Goal: Navigation & Orientation: Find specific page/section

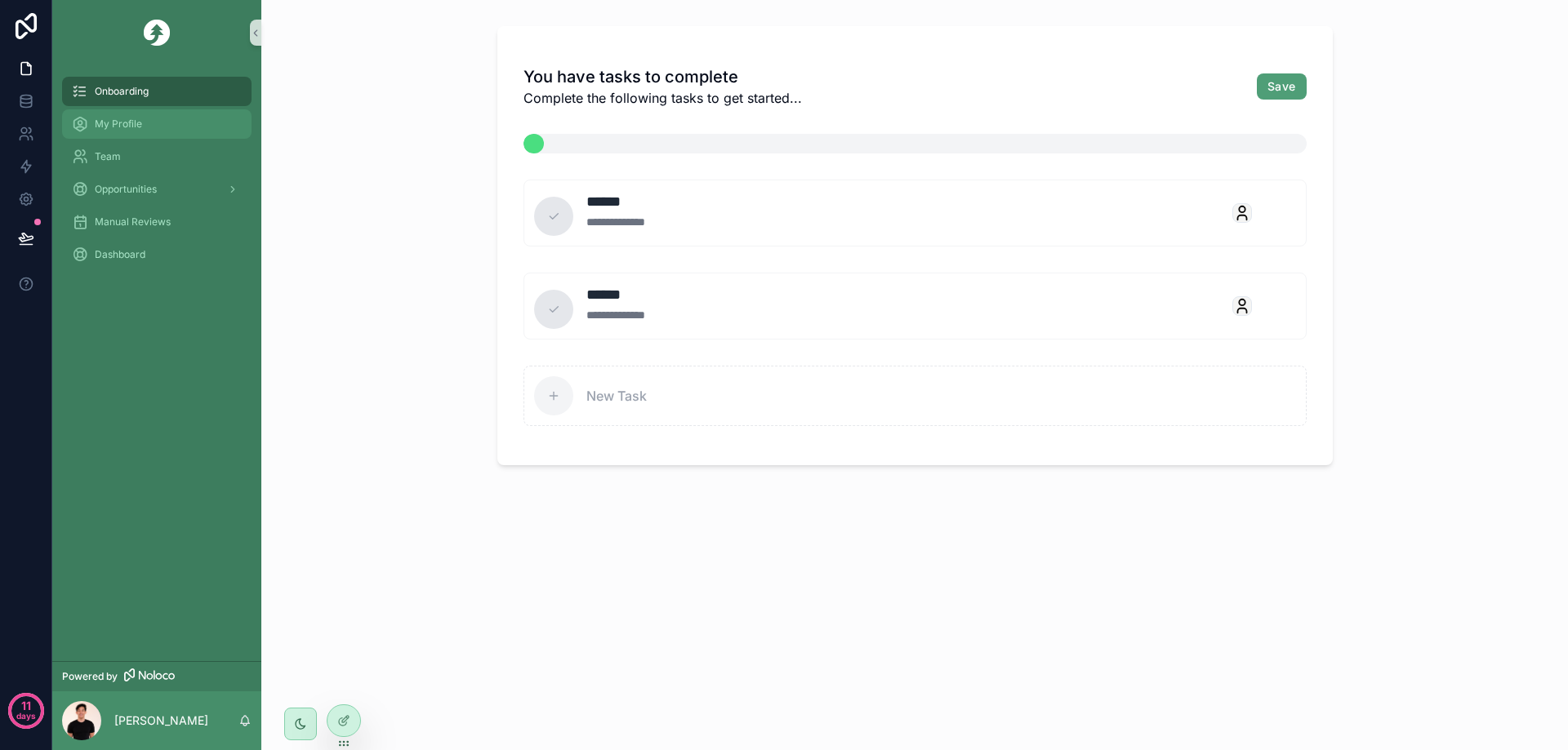
click at [147, 131] on div "My Profile" at bounding box center [156, 124] width 169 height 27
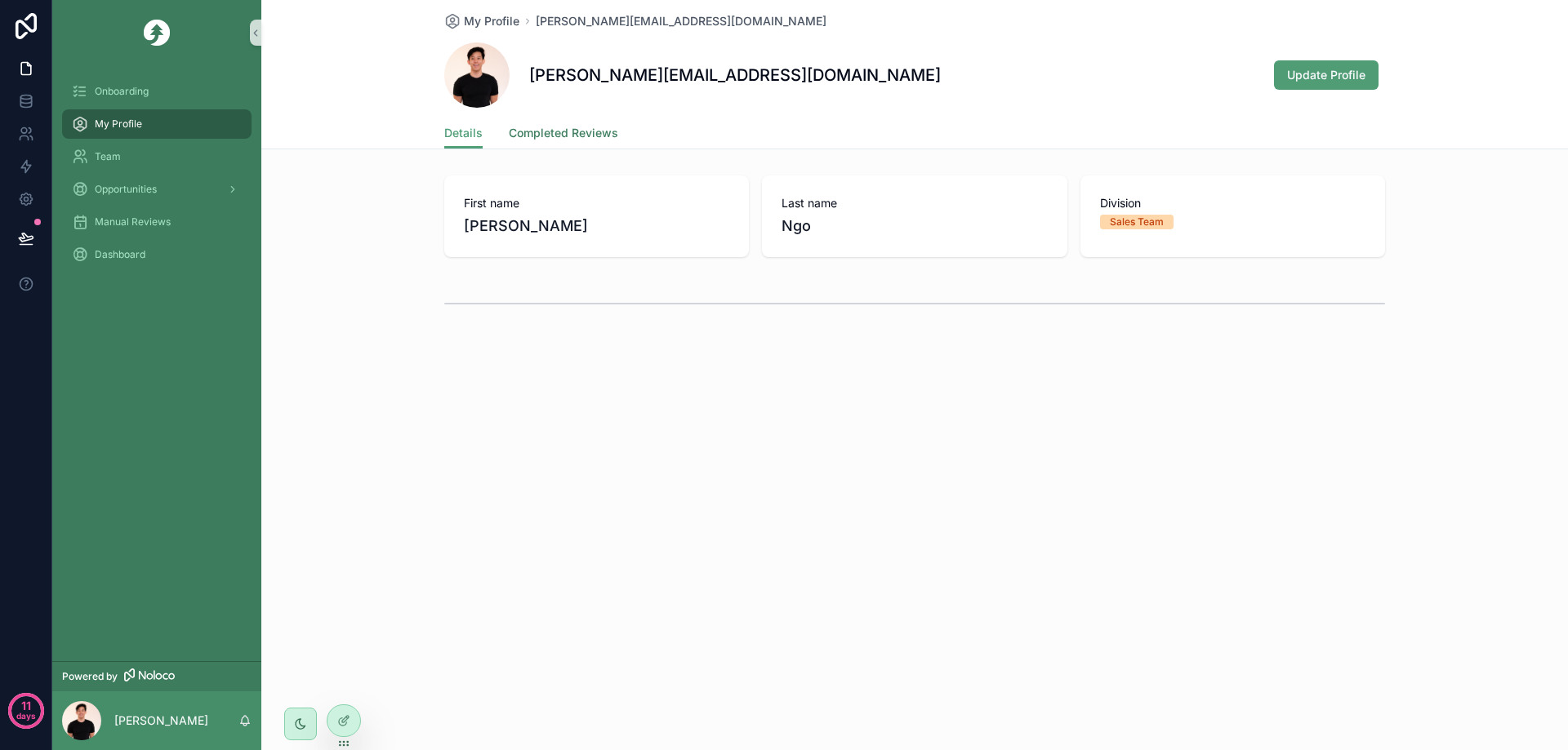
click at [566, 147] on link "Completed Reviews" at bounding box center [562, 135] width 109 height 33
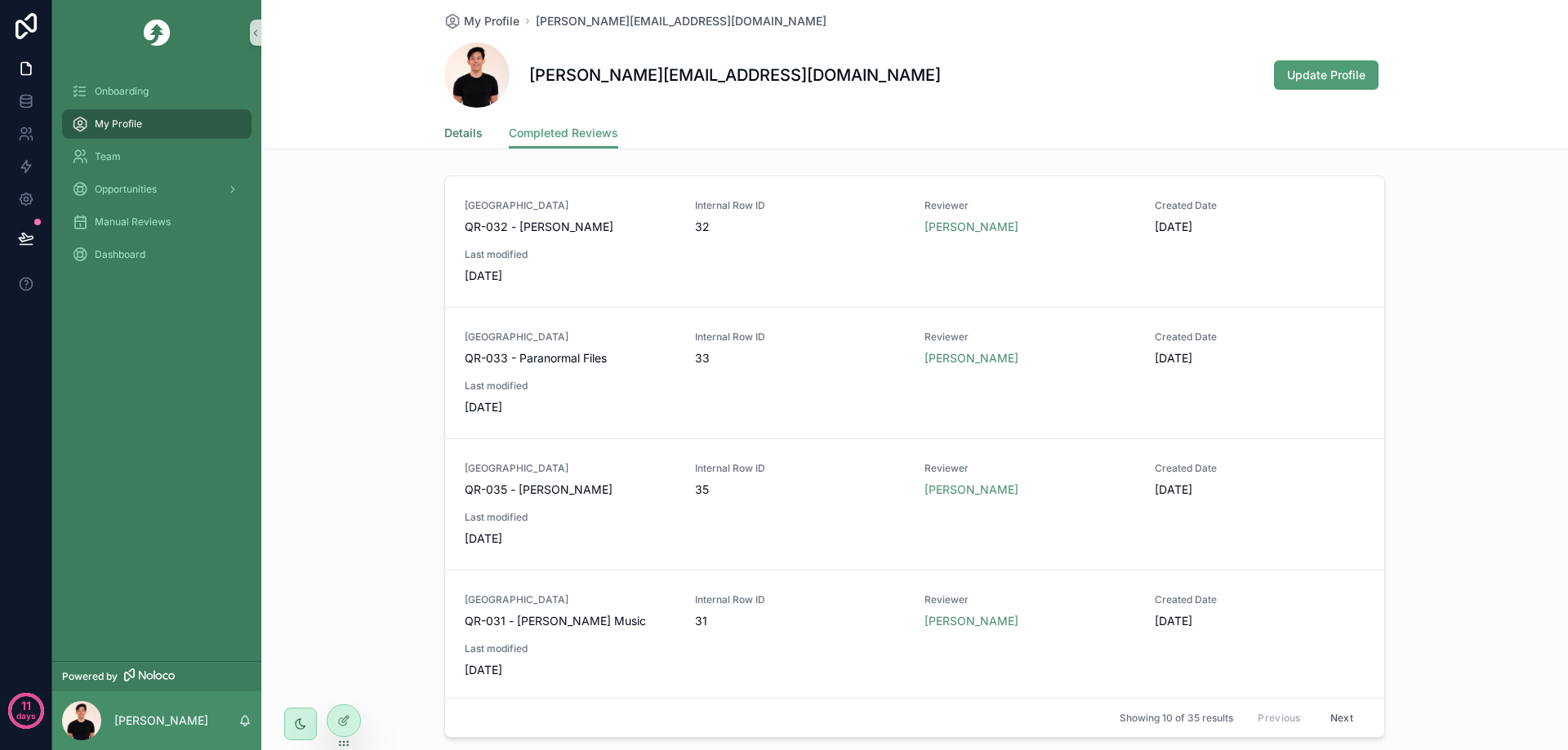
click at [447, 131] on span "Details" at bounding box center [463, 133] width 38 height 16
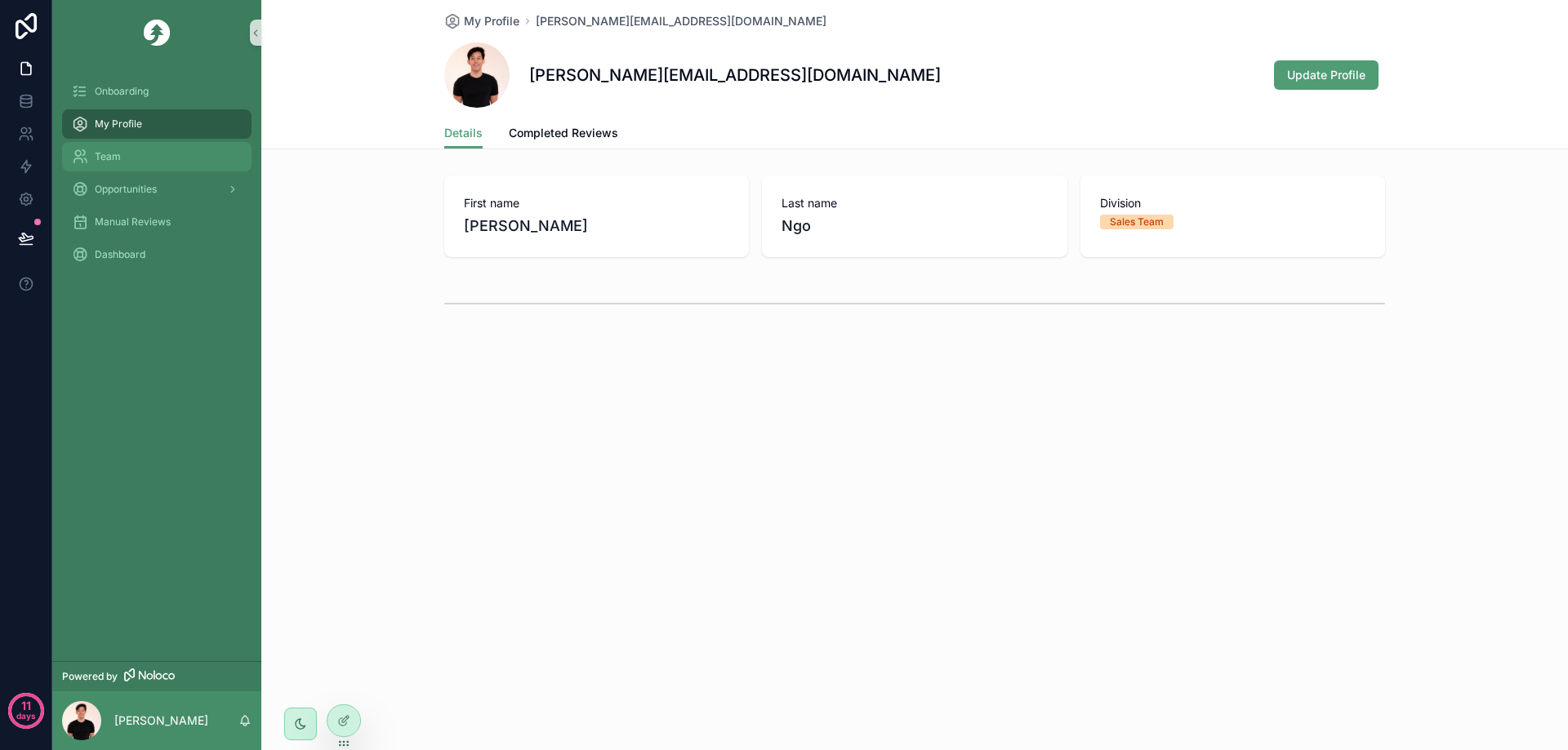
click at [155, 158] on div "Team" at bounding box center [156, 157] width 169 height 27
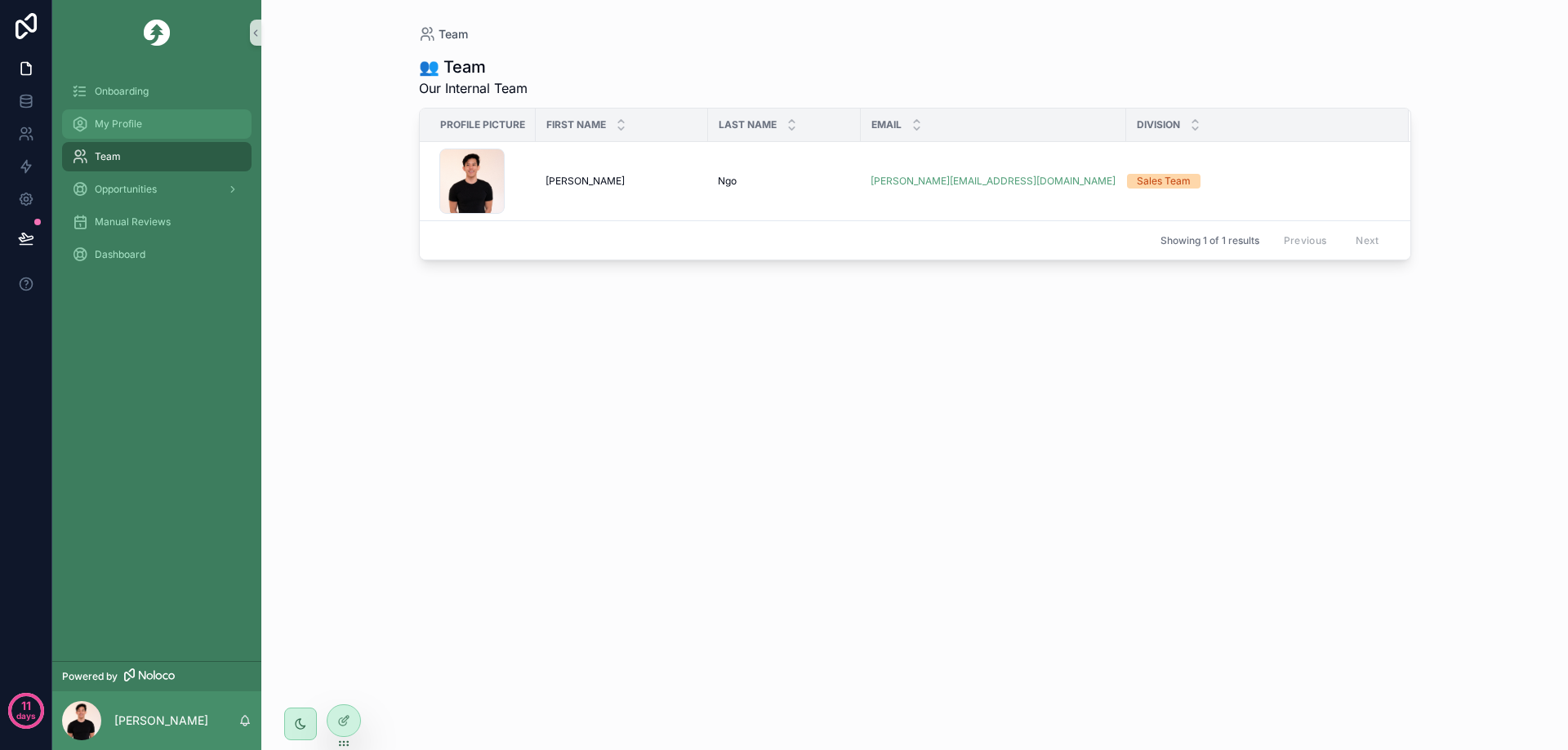
click at [178, 119] on div "My Profile" at bounding box center [156, 124] width 169 height 27
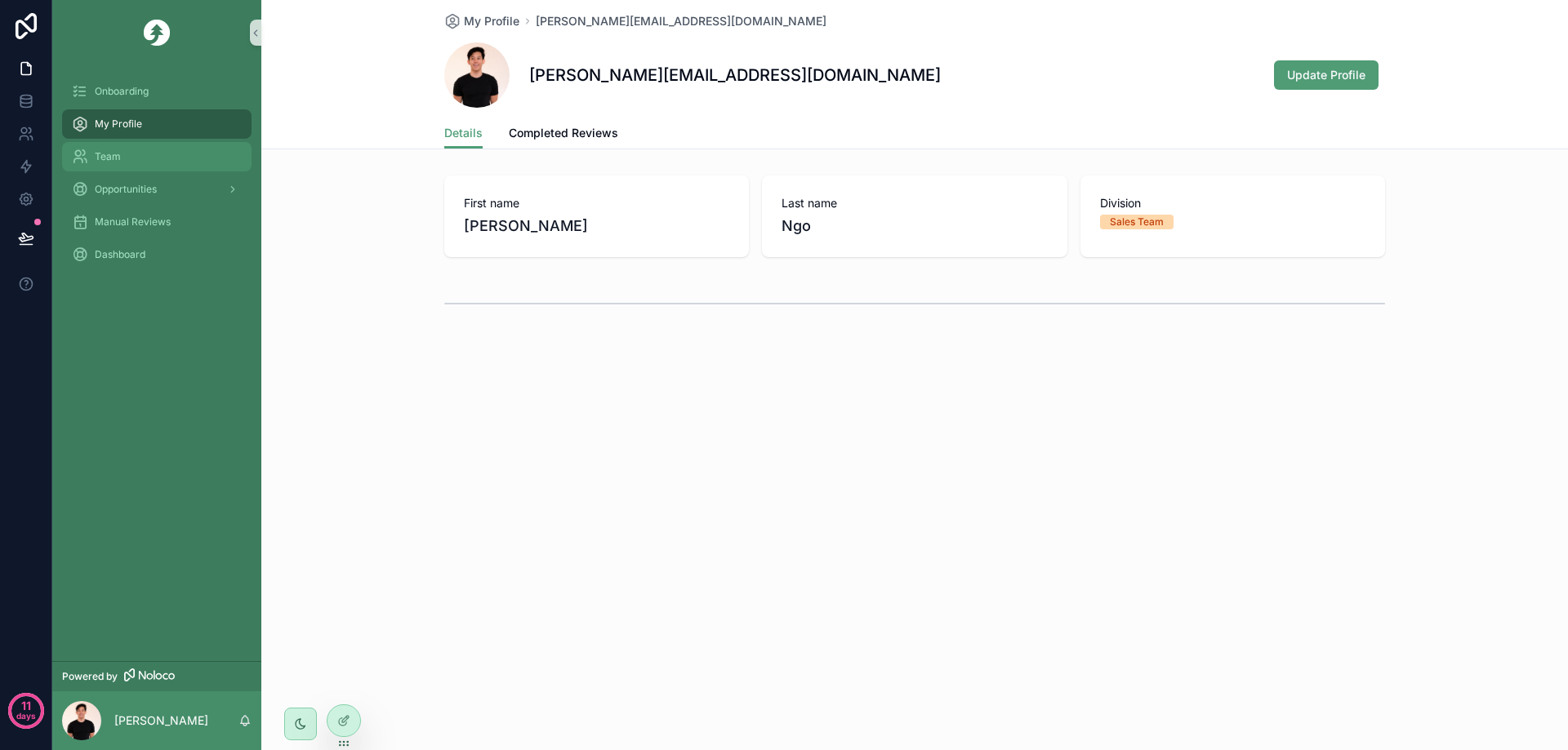
click at [180, 161] on div "Team" at bounding box center [156, 157] width 169 height 27
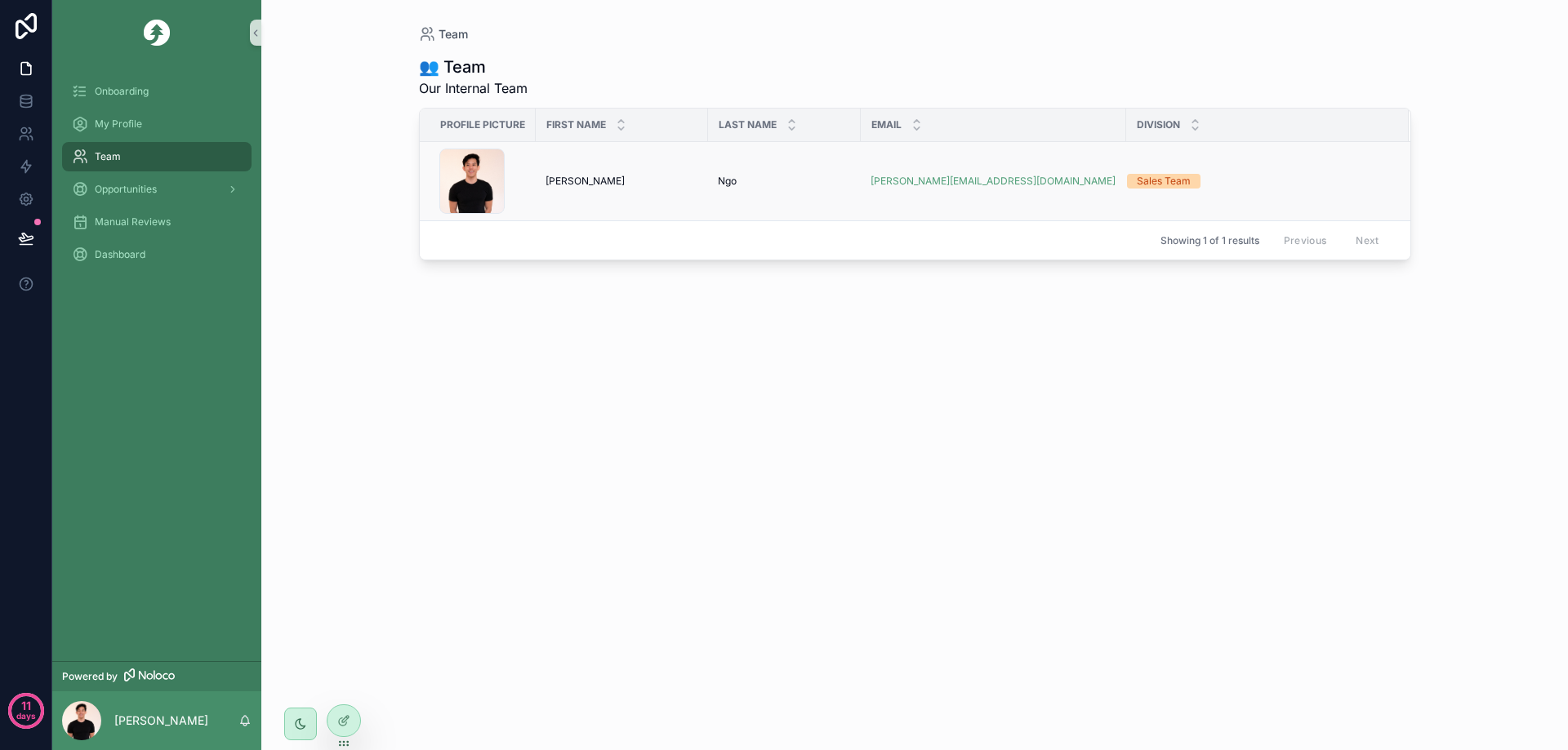
click at [1171, 185] on div "Sales Team" at bounding box center [1163, 181] width 54 height 15
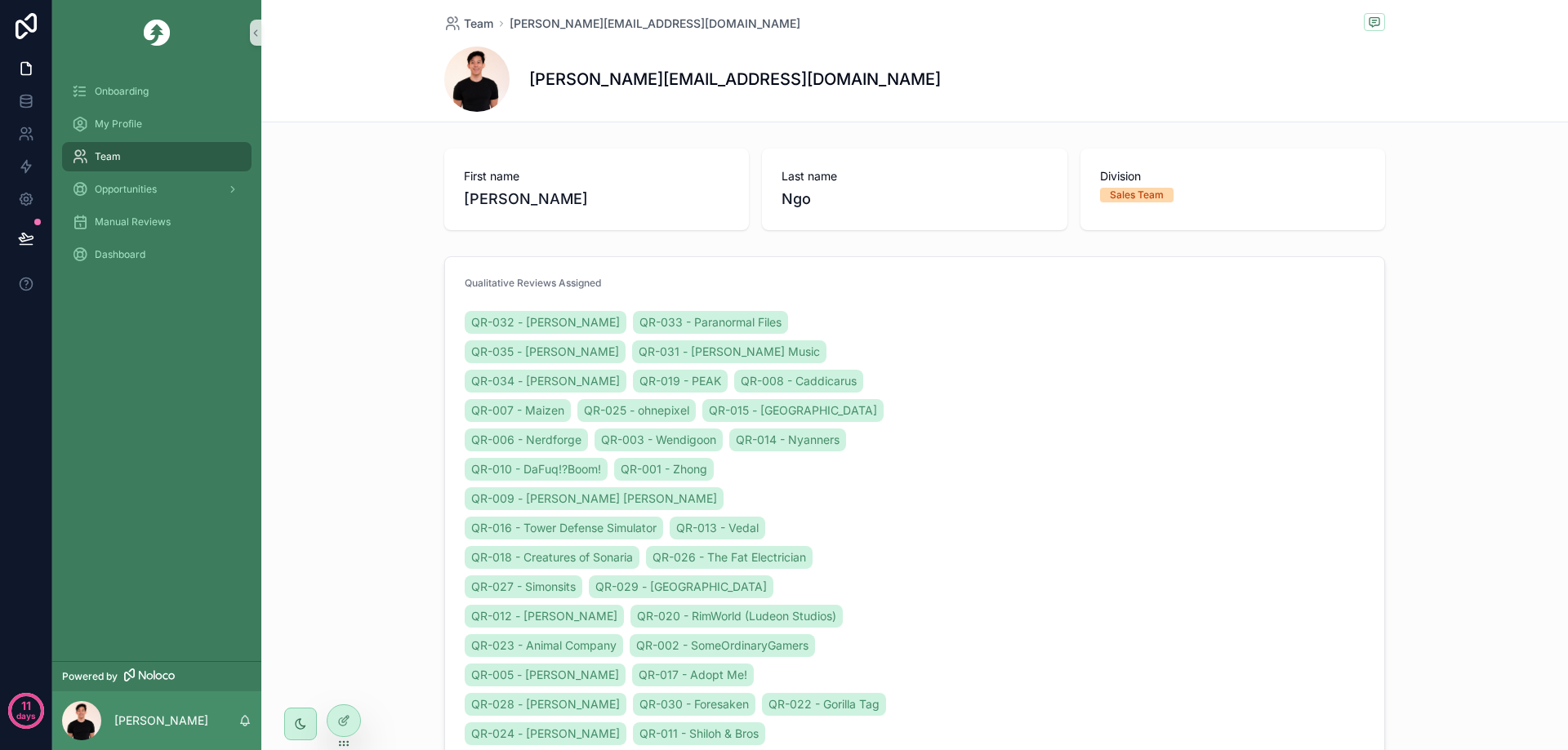
click at [1141, 196] on div "Sales Team" at bounding box center [1136, 195] width 54 height 15
click at [185, 114] on div "My Profile" at bounding box center [156, 124] width 169 height 27
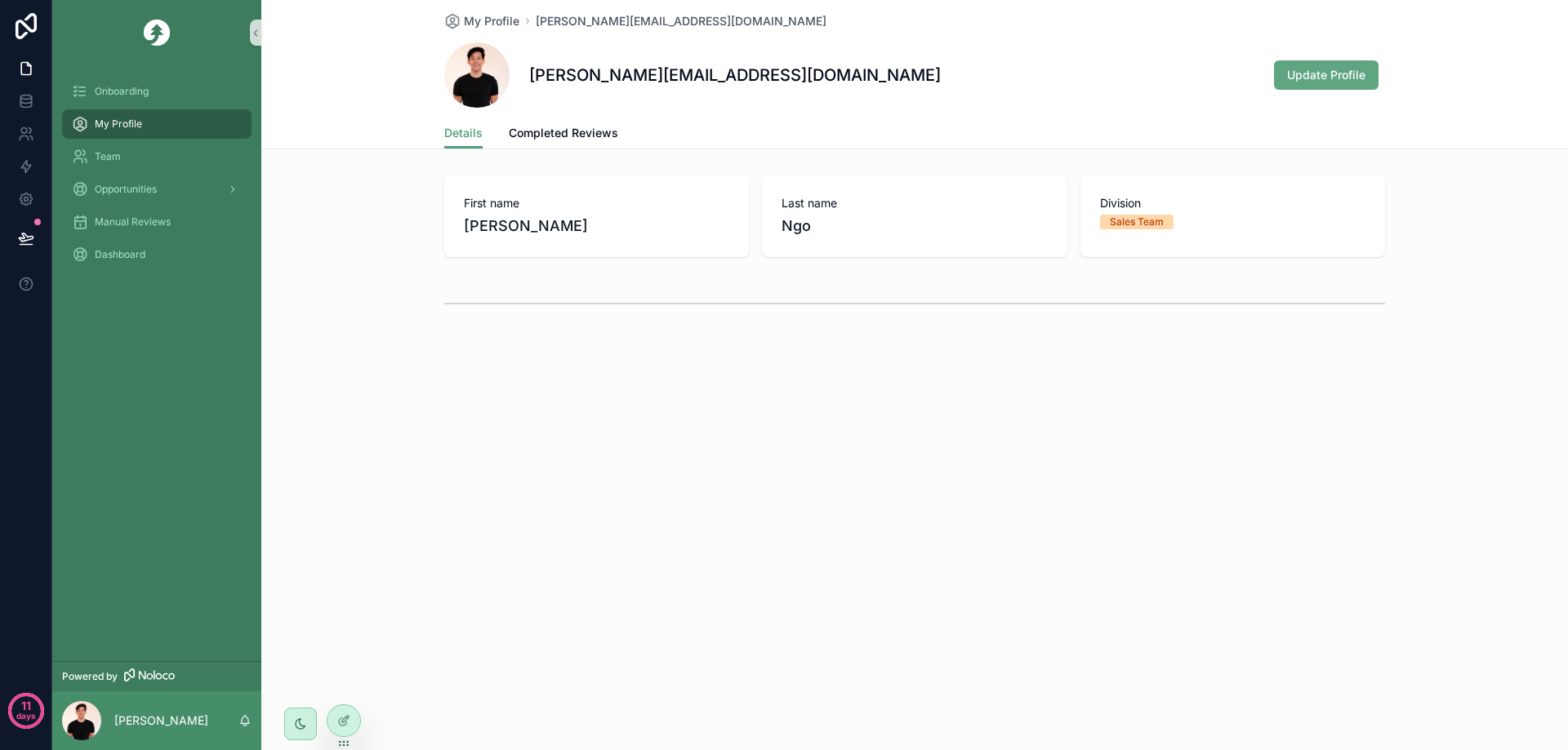
click at [1294, 78] on span "Update Profile" at bounding box center [1326, 75] width 79 height 16
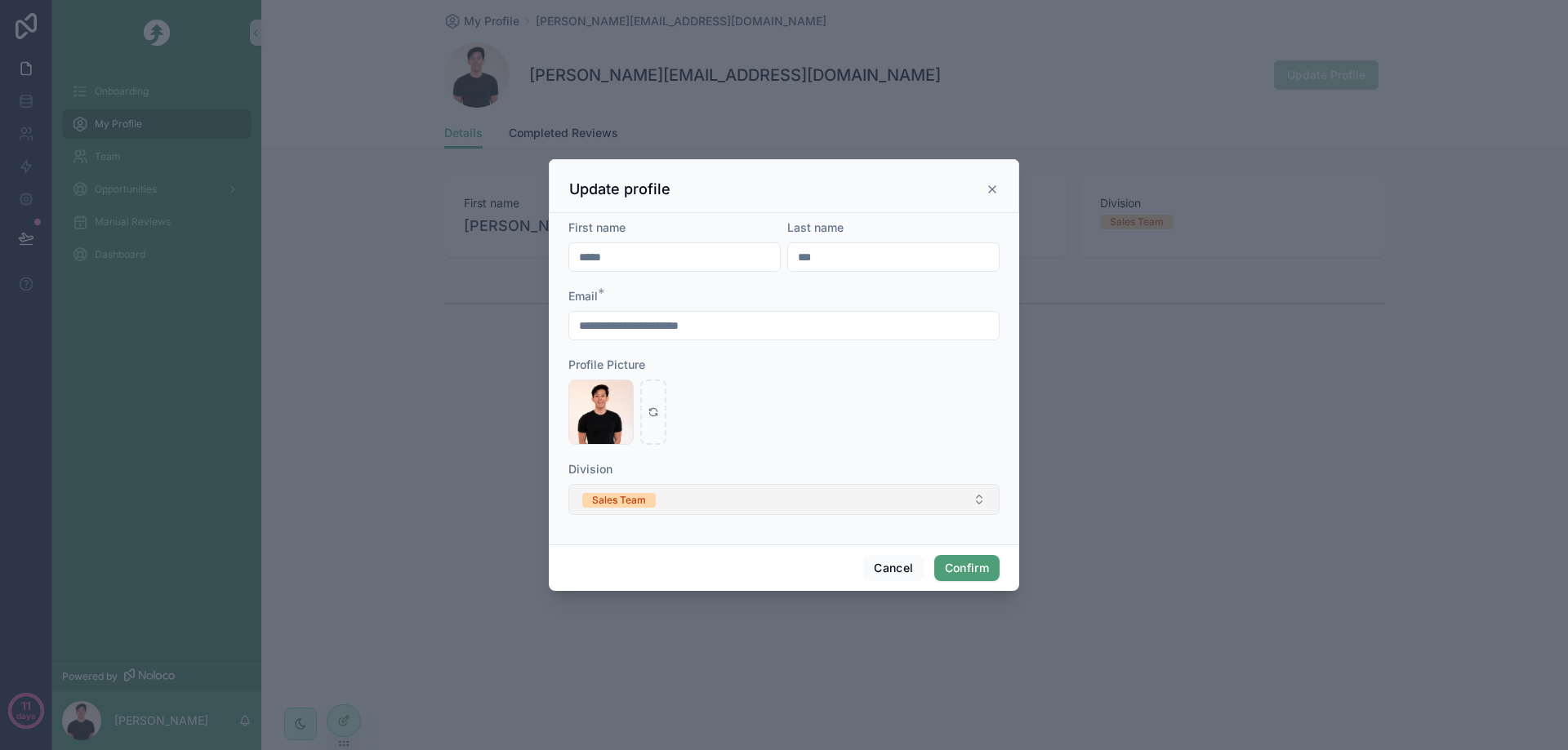
click at [746, 490] on button "Sales Team" at bounding box center [783, 500] width 431 height 31
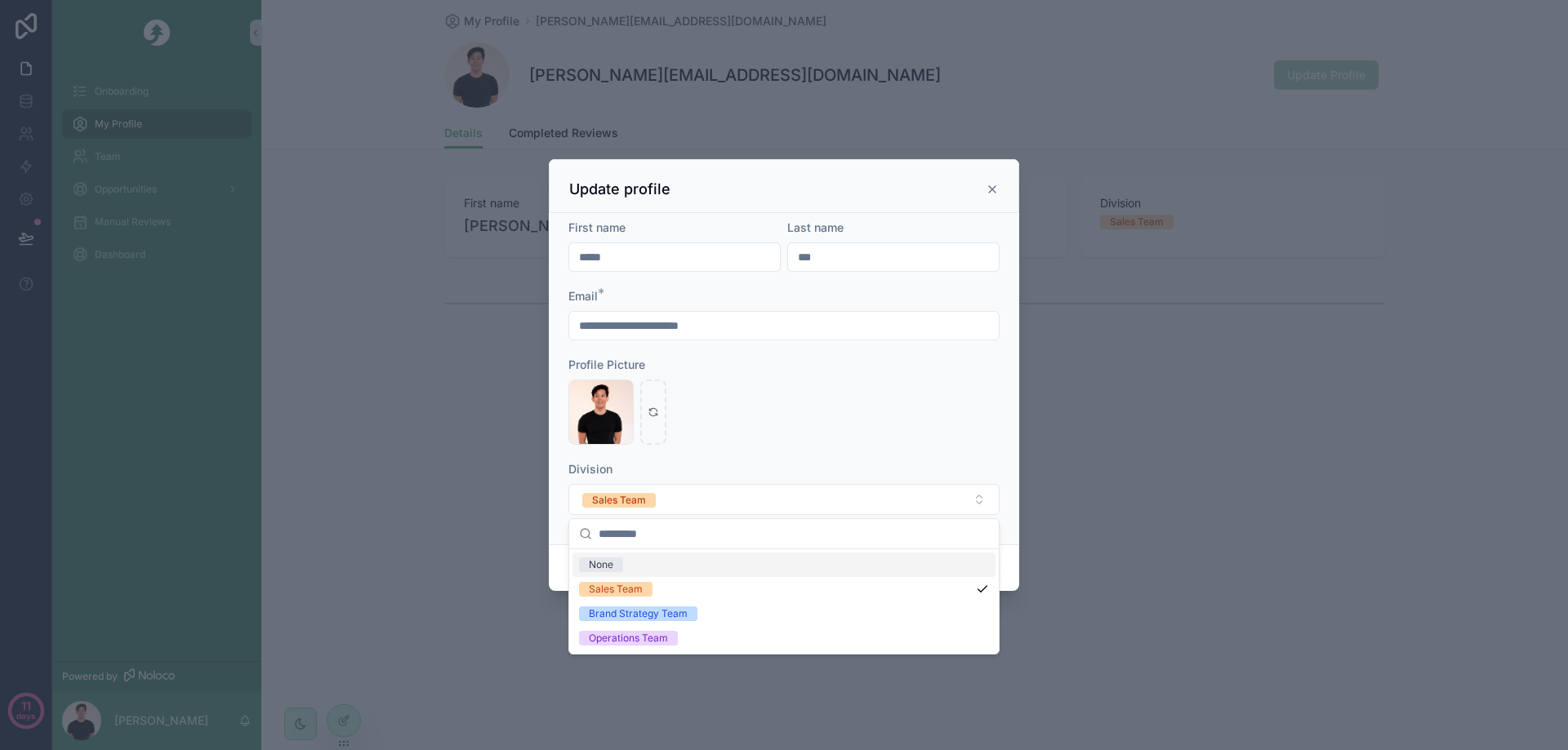
click at [982, 290] on div "Email *" at bounding box center [783, 297] width 431 height 16
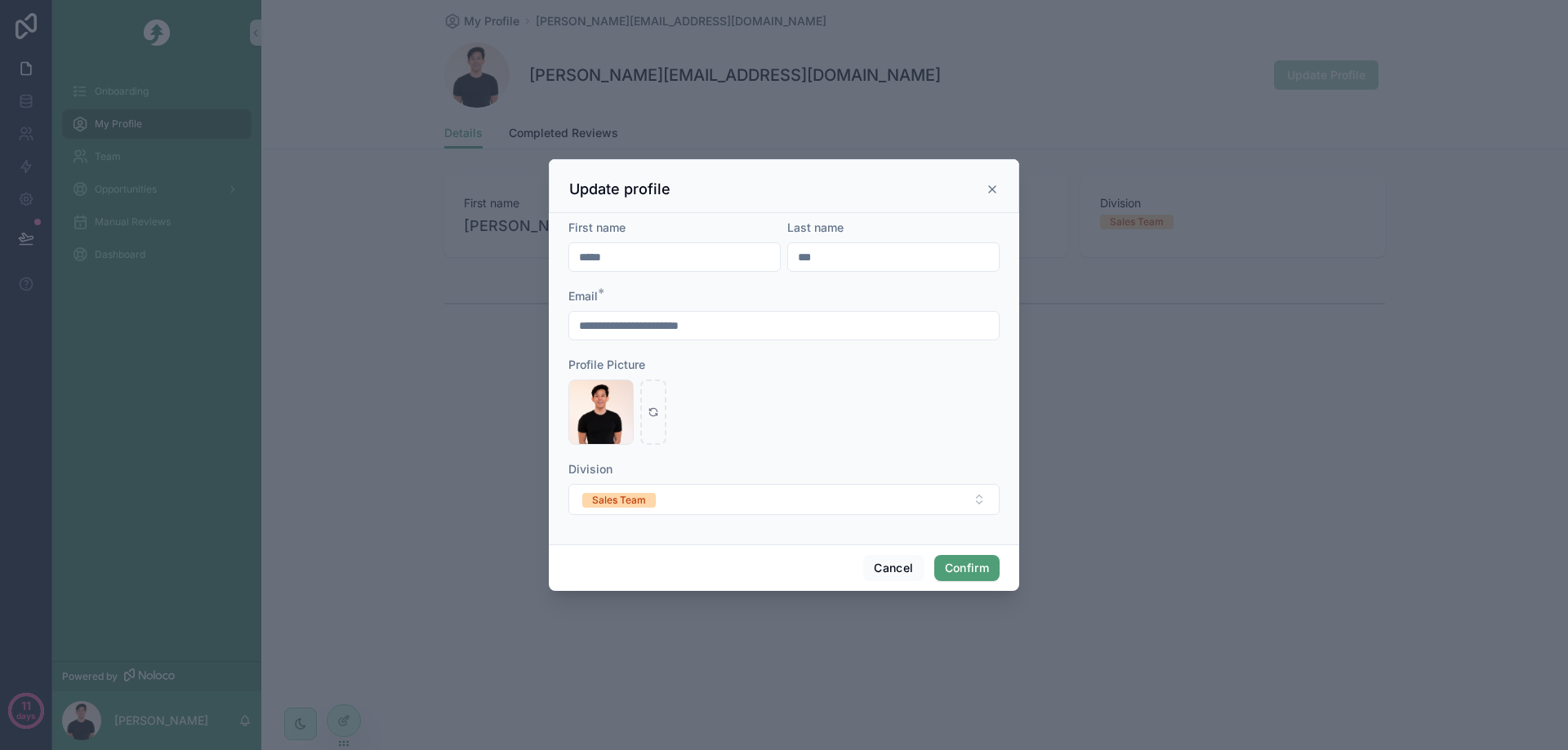
click at [993, 191] on icon at bounding box center [992, 189] width 6 height 6
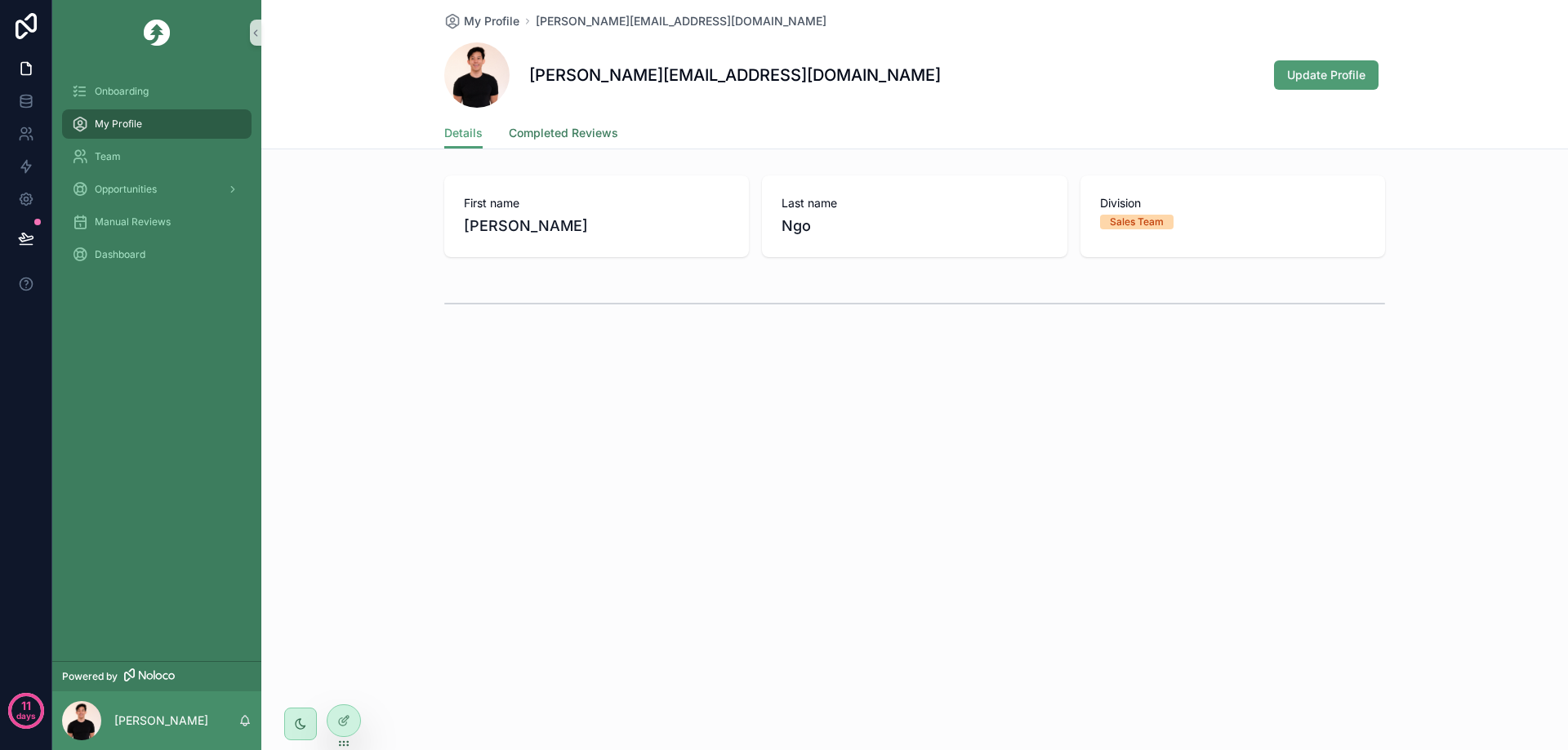
click at [535, 123] on link "Completed Reviews" at bounding box center [562, 135] width 109 height 33
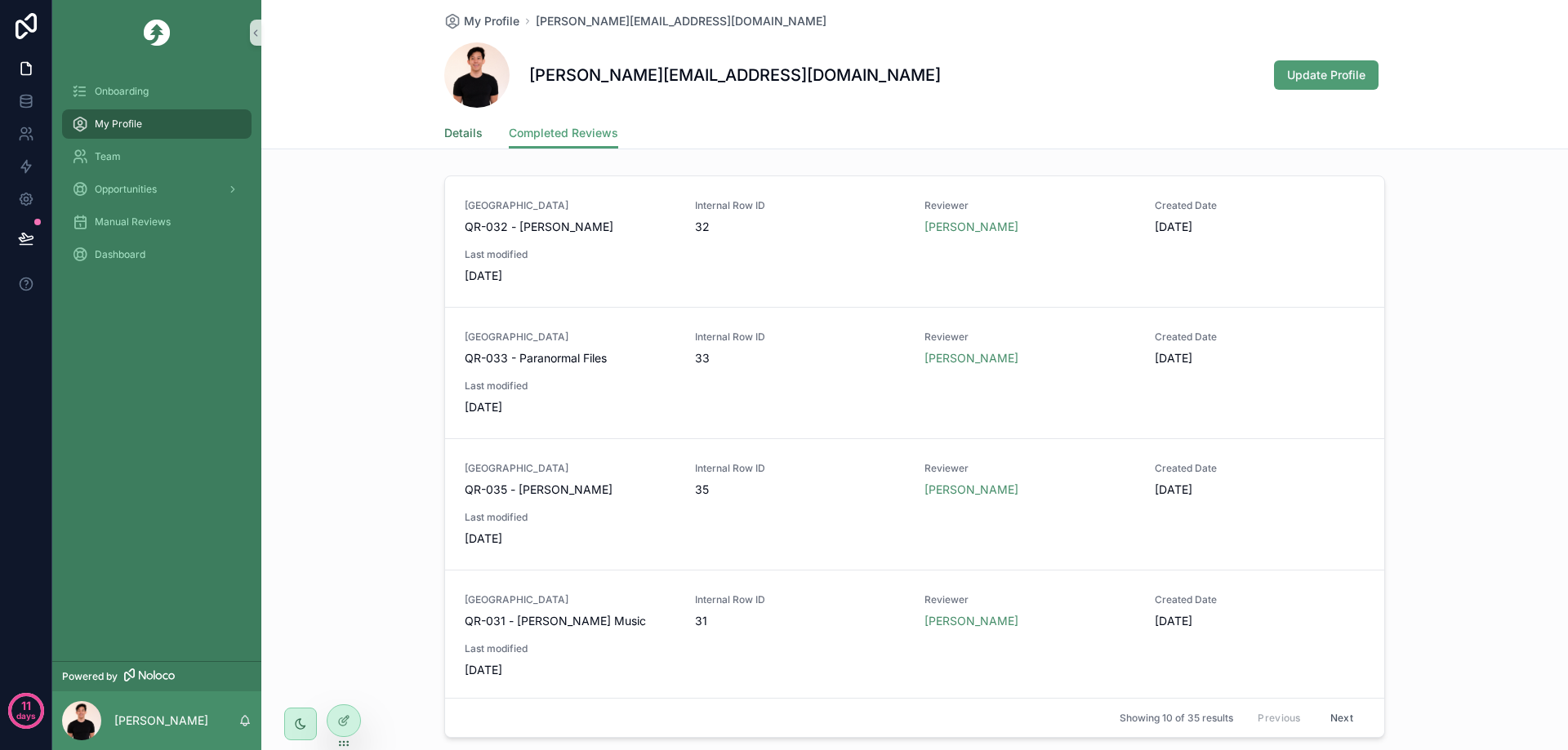
click at [460, 135] on span "Details" at bounding box center [463, 133] width 38 height 16
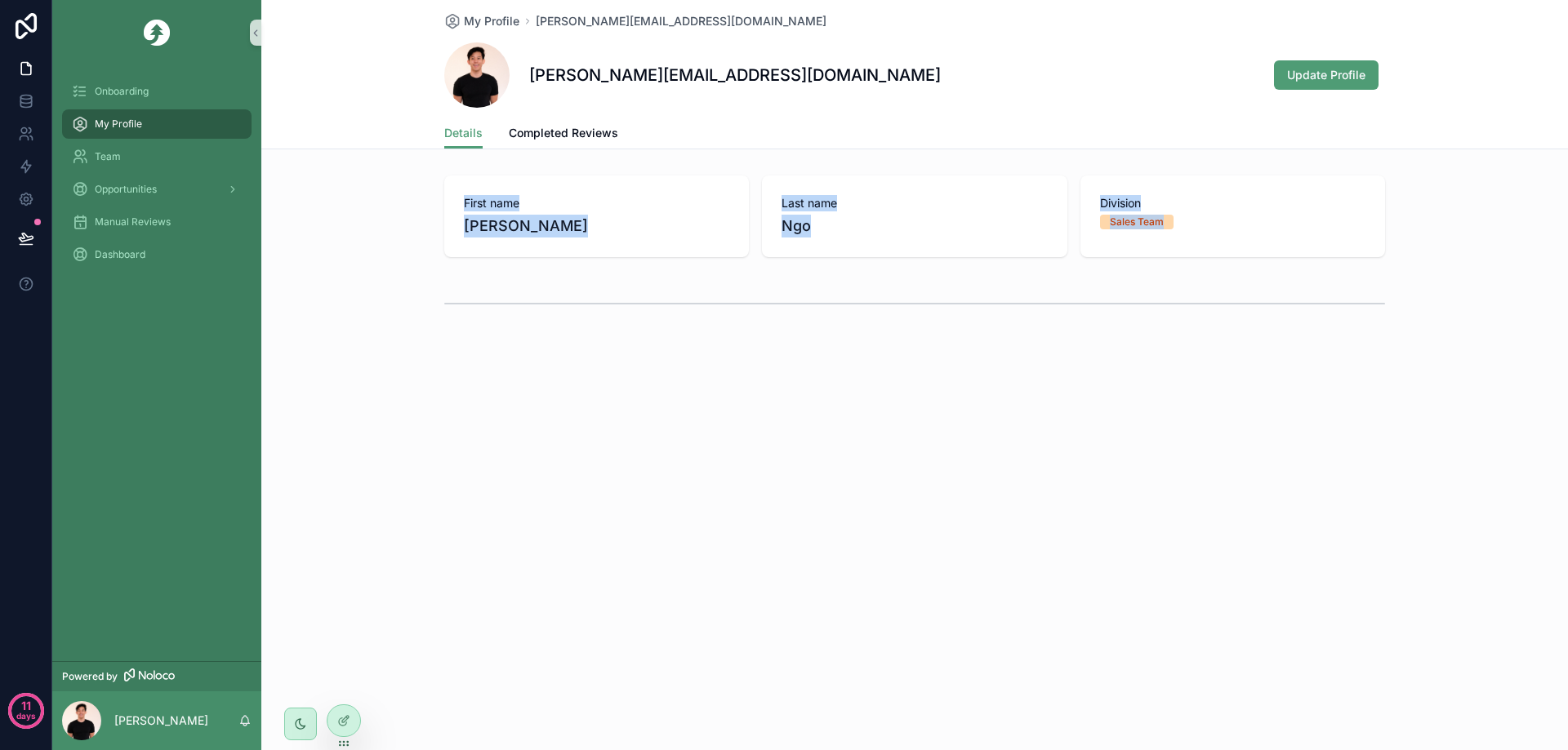
drag, startPoint x: 453, startPoint y: 201, endPoint x: 1258, endPoint y: 319, distance: 813.6
click at [1183, 313] on div "First name [PERSON_NAME] Last name [PERSON_NAME] Division Sales Team" at bounding box center [914, 250] width 1306 height 162
click at [1301, 277] on div "scrollable content" at bounding box center [914, 303] width 1306 height 54
click at [583, 130] on span "Completed Reviews" at bounding box center [562, 133] width 109 height 16
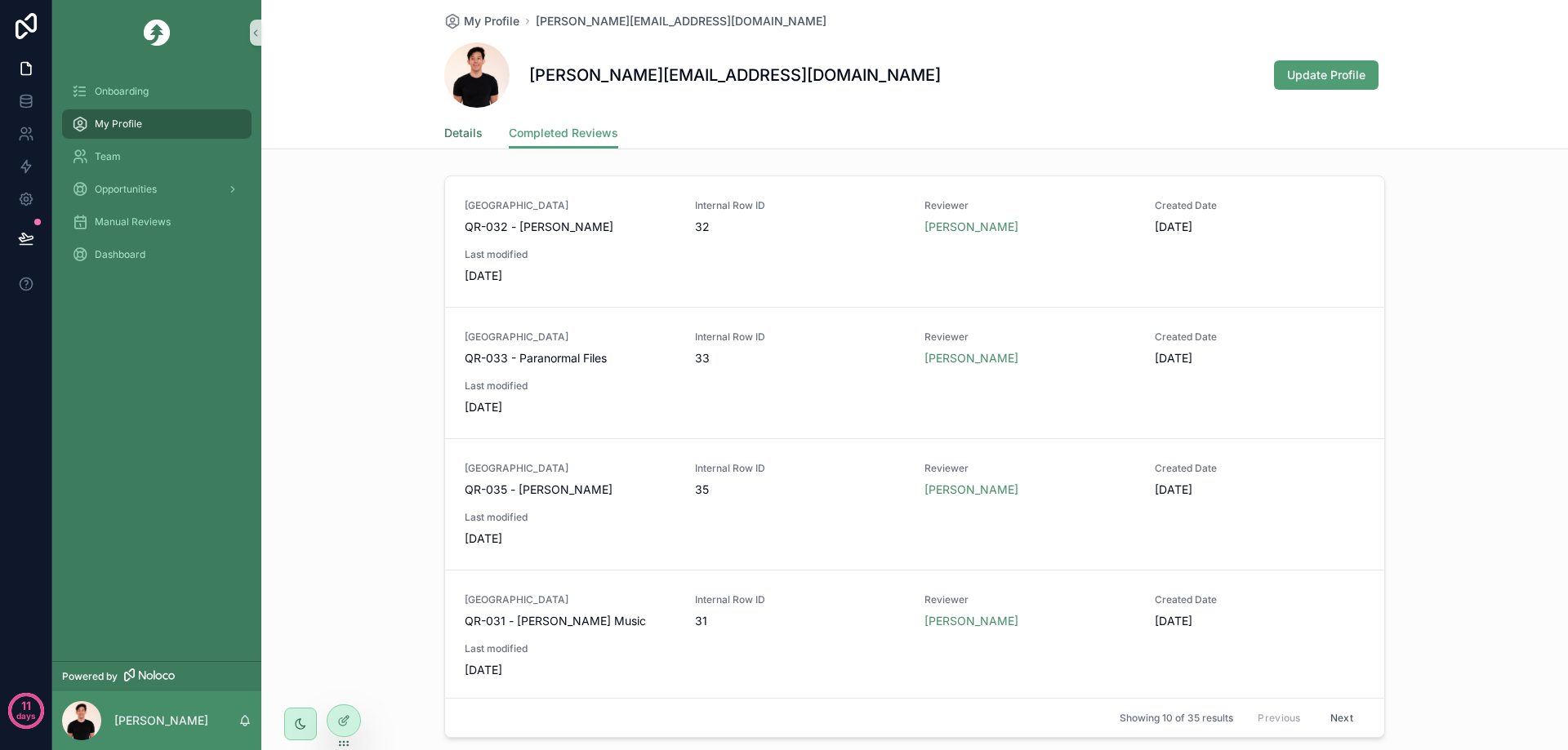
click at [464, 127] on span "Details" at bounding box center [463, 133] width 38 height 16
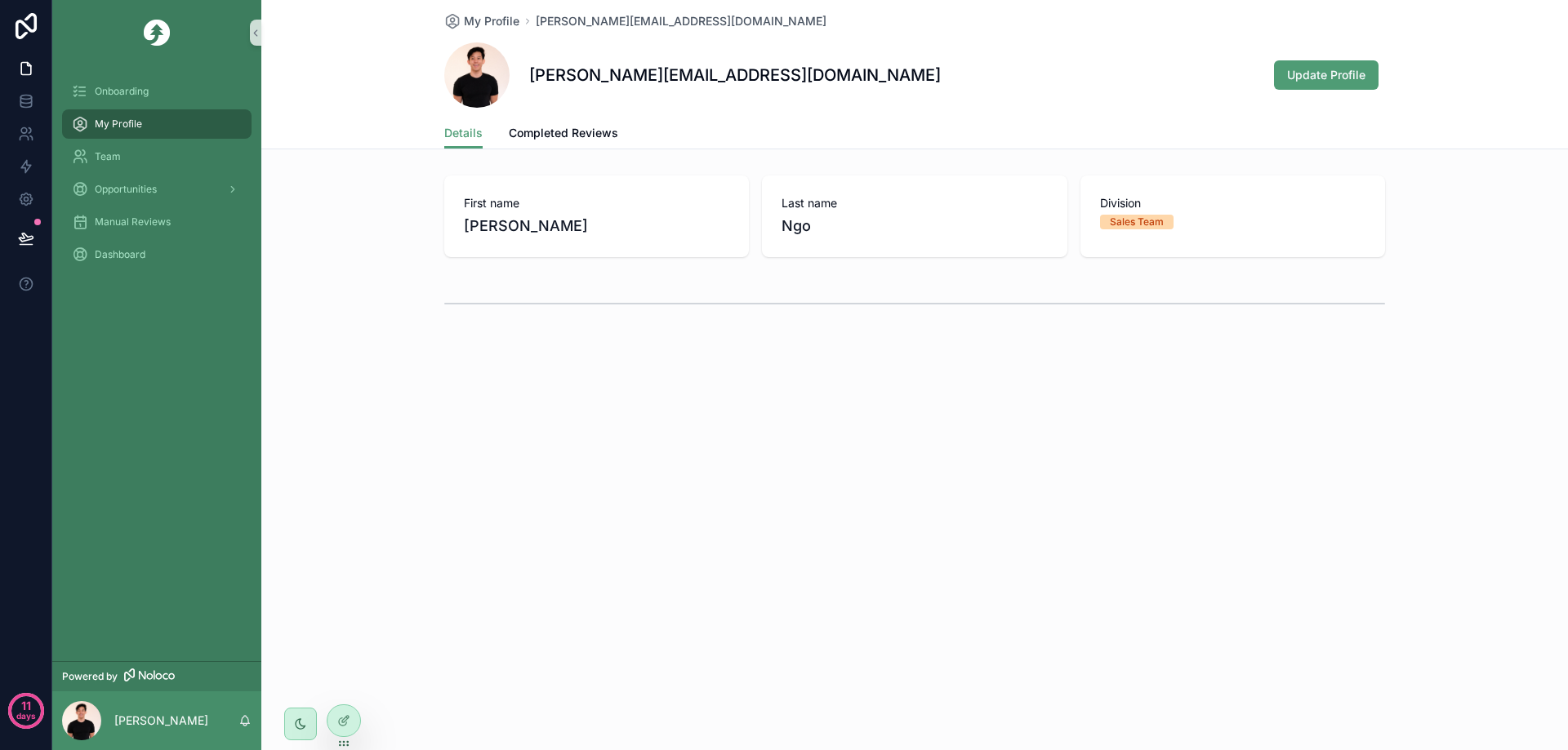
drag, startPoint x: 470, startPoint y: 351, endPoint x: 969, endPoint y: 511, distance: 524.0
click at [944, 509] on div "My Profile [PERSON_NAME][EMAIL_ADDRESS][DOMAIN_NAME] [PERSON_NAME][EMAIL_ADDRES…" at bounding box center [914, 375] width 1306 height 750
click at [996, 513] on div "My Profile [PERSON_NAME][EMAIL_ADDRESS][DOMAIN_NAME] [PERSON_NAME][EMAIL_ADDRES…" at bounding box center [914, 375] width 1306 height 750
drag, startPoint x: 1139, startPoint y: 333, endPoint x: 420, endPoint y: 328, distance: 719.0
click at [450, 326] on div "My Profile [PERSON_NAME][EMAIL_ADDRESS][DOMAIN_NAME] [PERSON_NAME][EMAIL_ADDRES…" at bounding box center [914, 217] width 1306 height 435
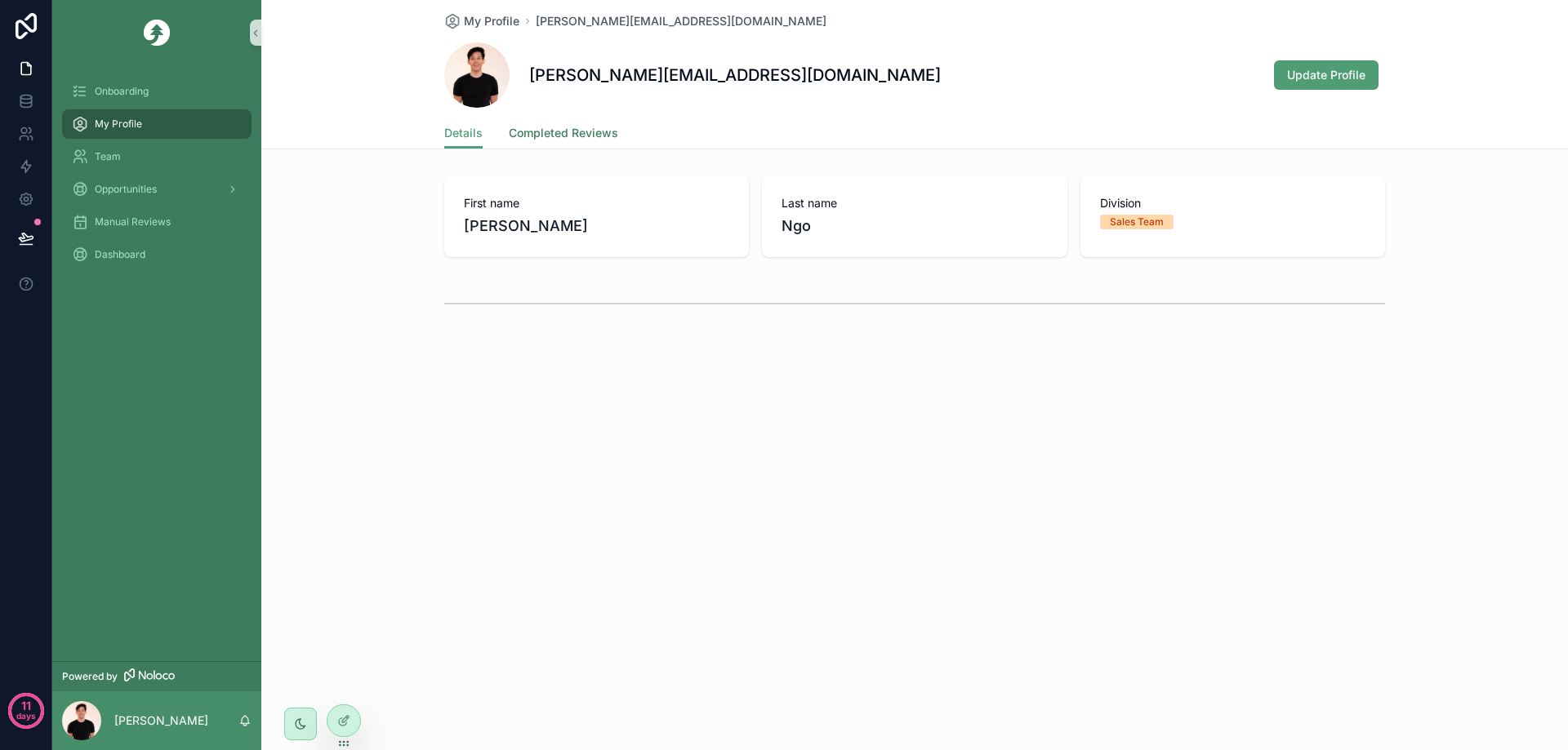
click at [592, 136] on span "Completed Reviews" at bounding box center [562, 133] width 109 height 16
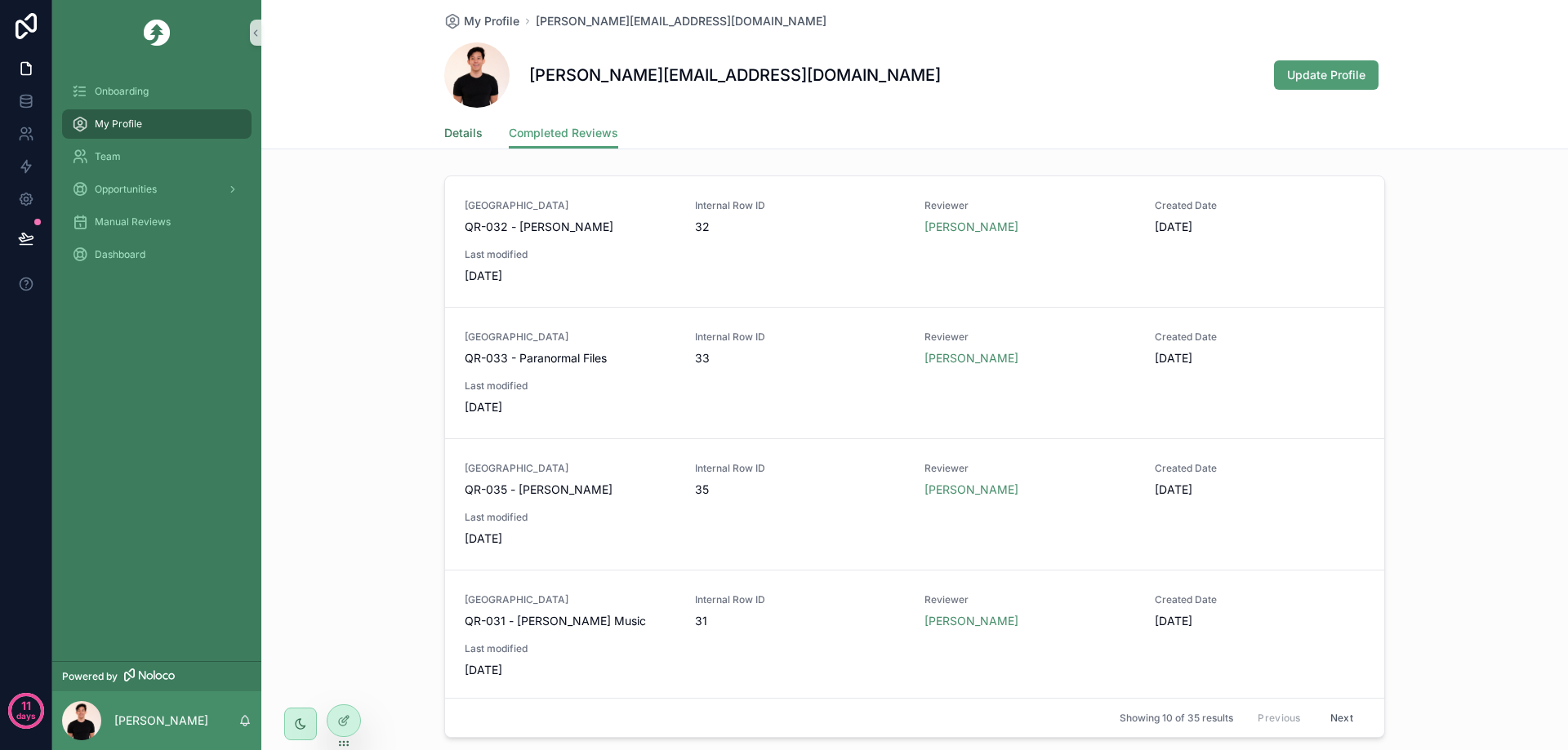
click at [454, 132] on span "Details" at bounding box center [463, 133] width 38 height 16
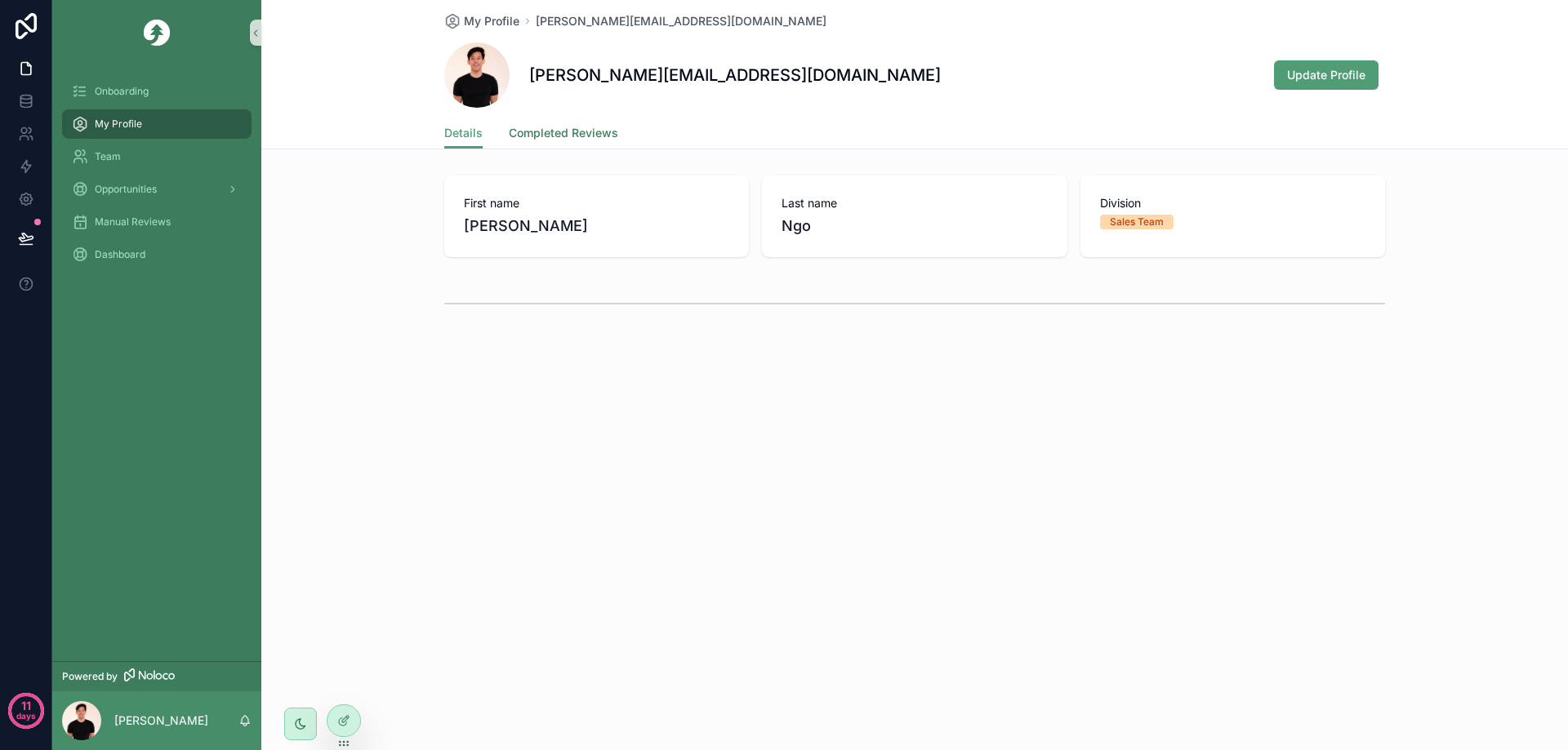
click at [590, 138] on span "Completed Reviews" at bounding box center [562, 133] width 109 height 16
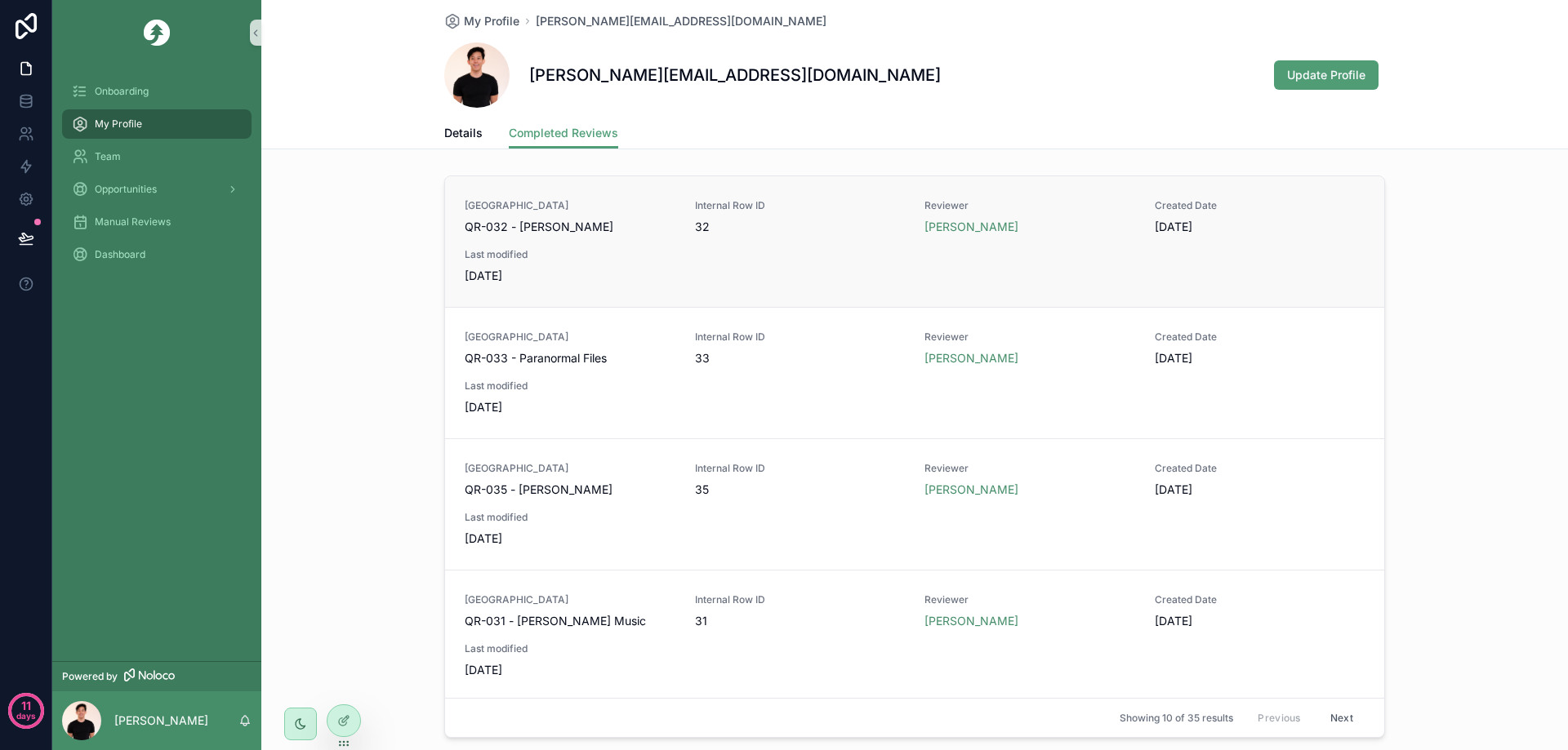
click at [620, 267] on div "Last modified [DATE]" at bounding box center [570, 266] width 211 height 36
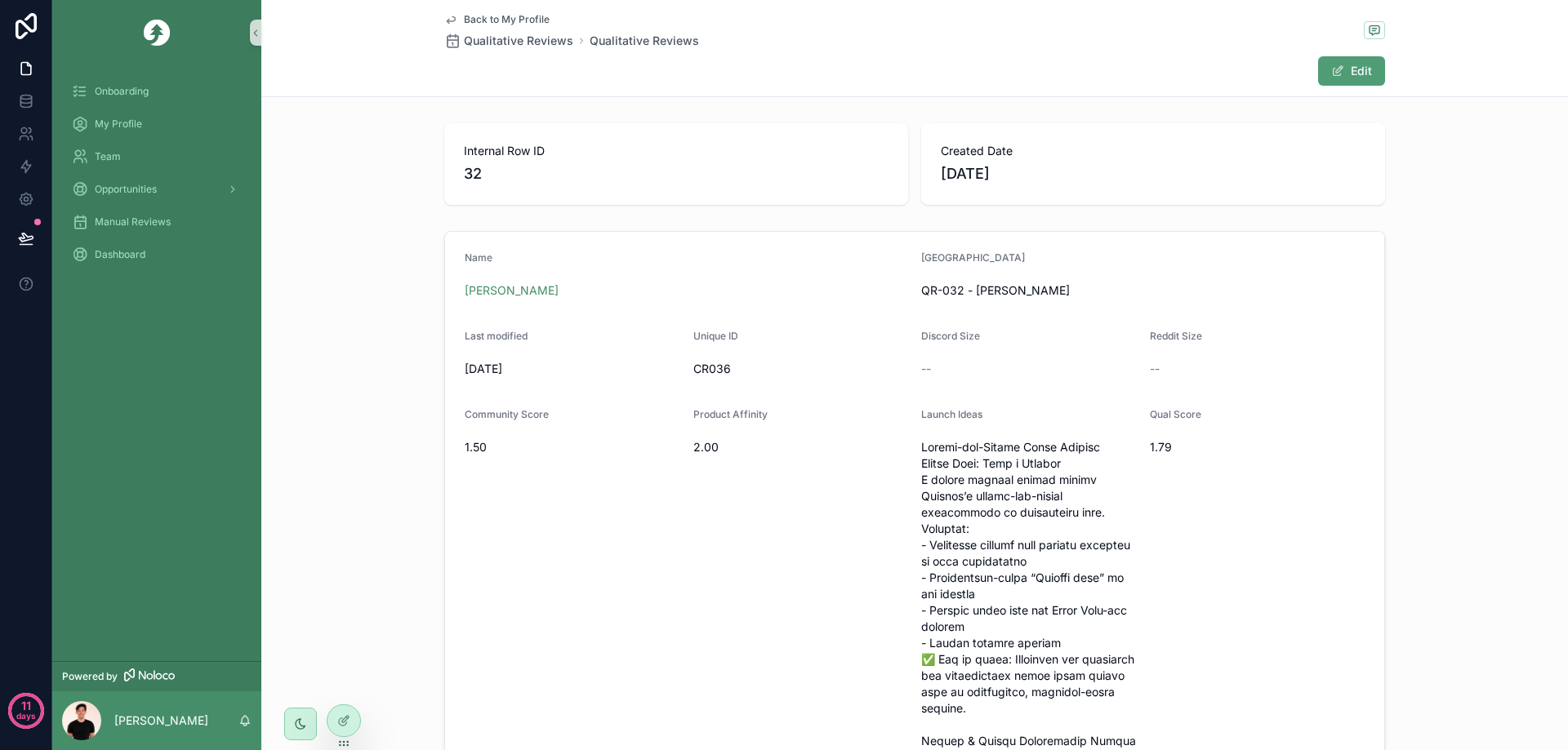
click at [455, 23] on link "Back to My Profile" at bounding box center [496, 19] width 105 height 13
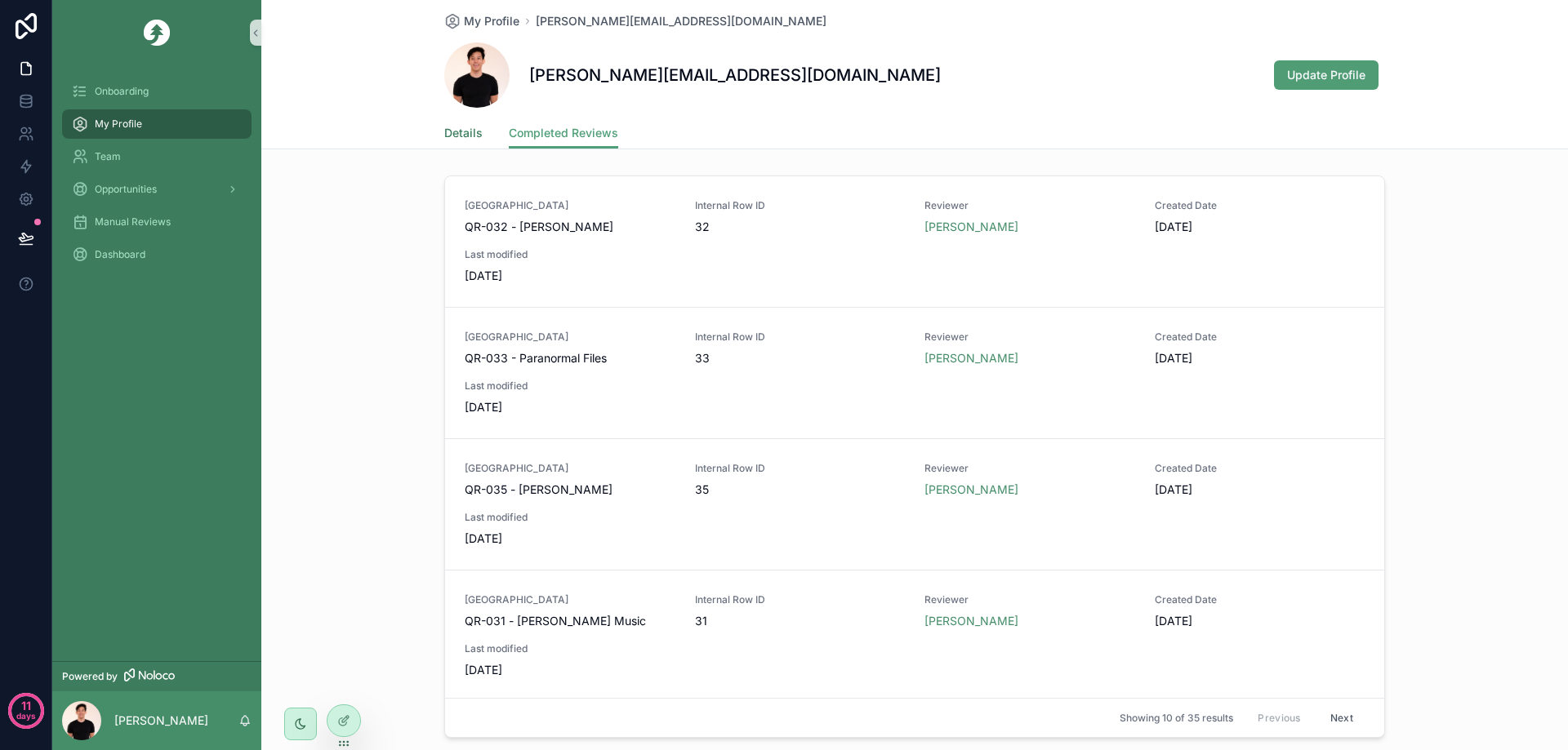
click at [466, 141] on link "Details" at bounding box center [463, 135] width 38 height 33
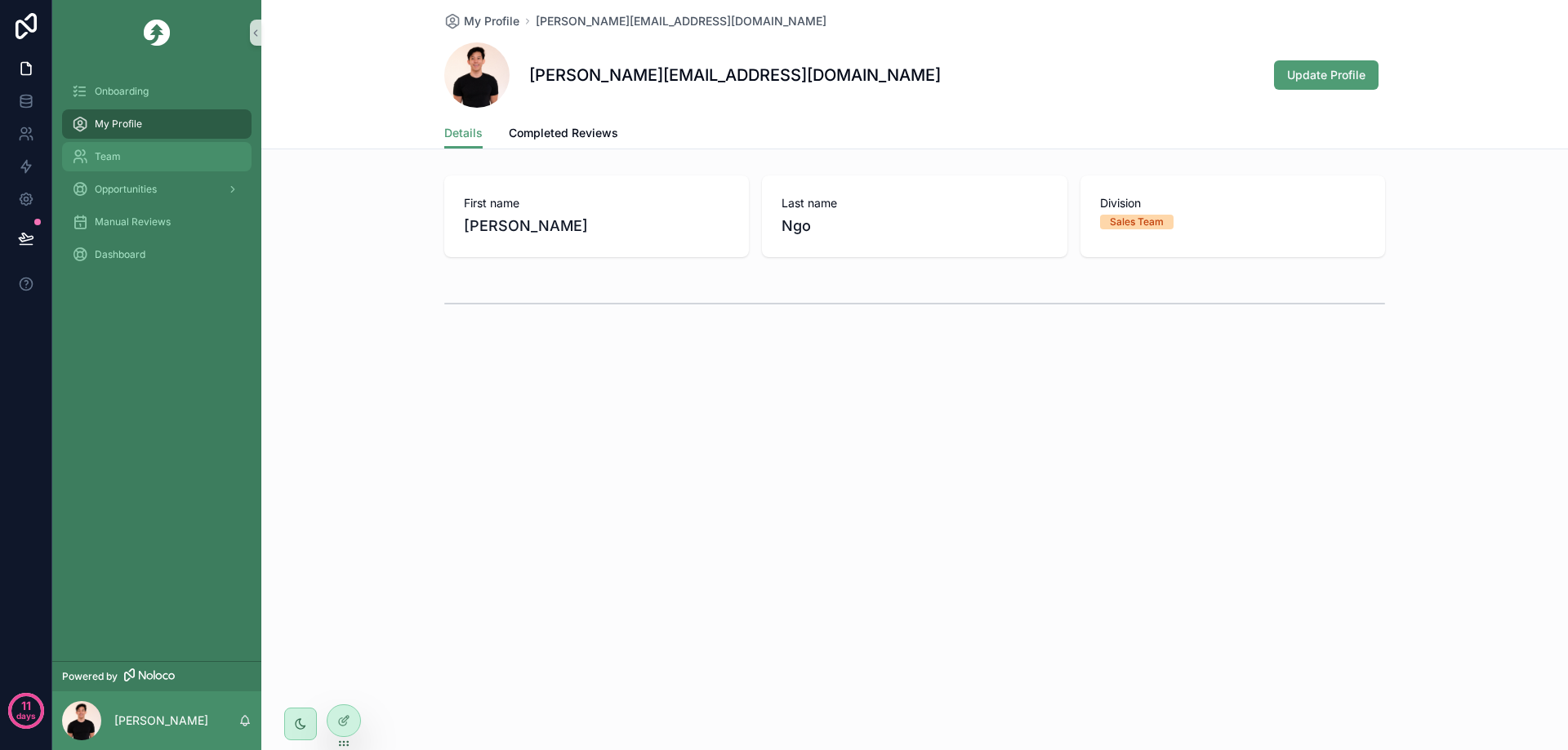
click at [164, 153] on div "Team" at bounding box center [156, 157] width 169 height 27
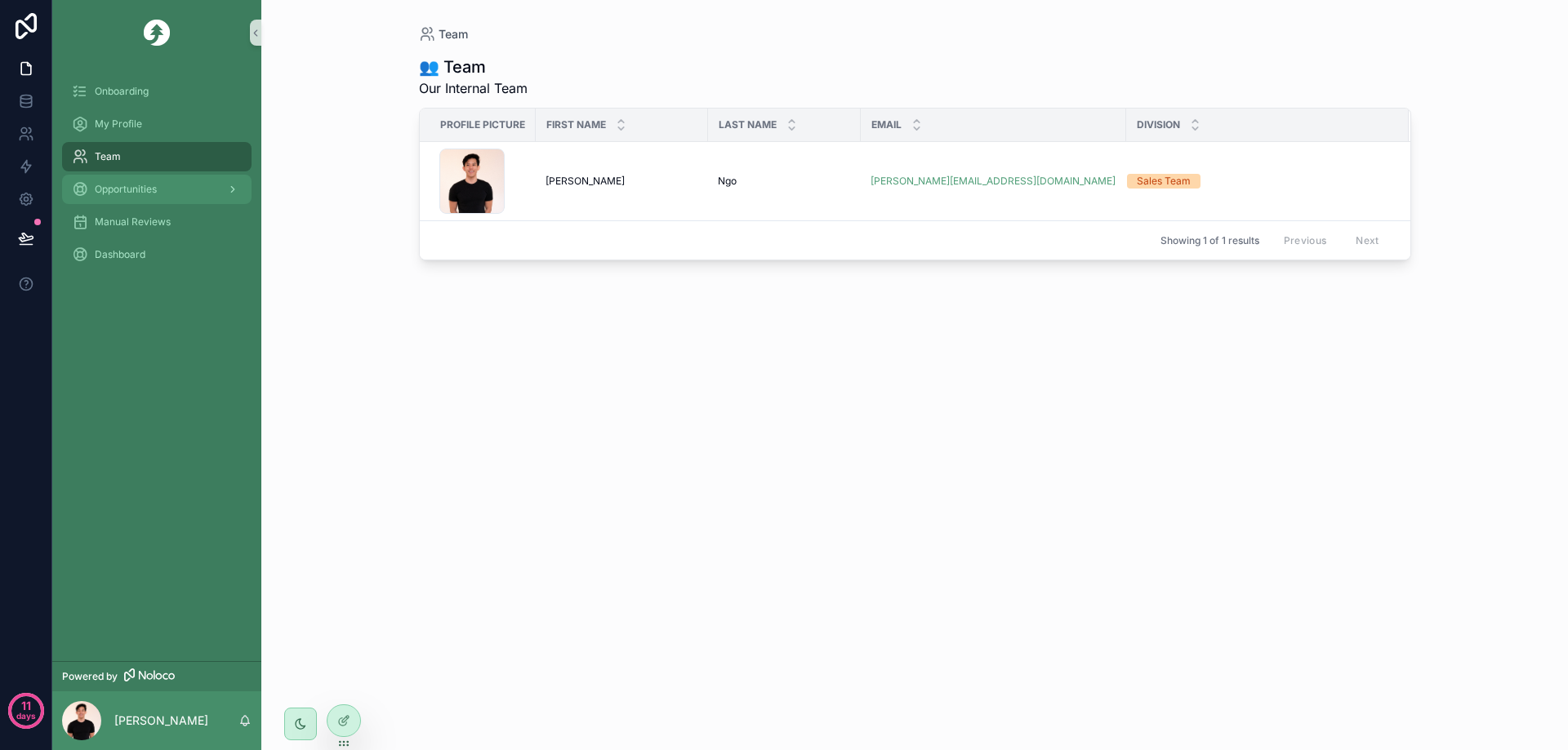
click at [153, 190] on span "Opportunities" at bounding box center [125, 190] width 62 height 13
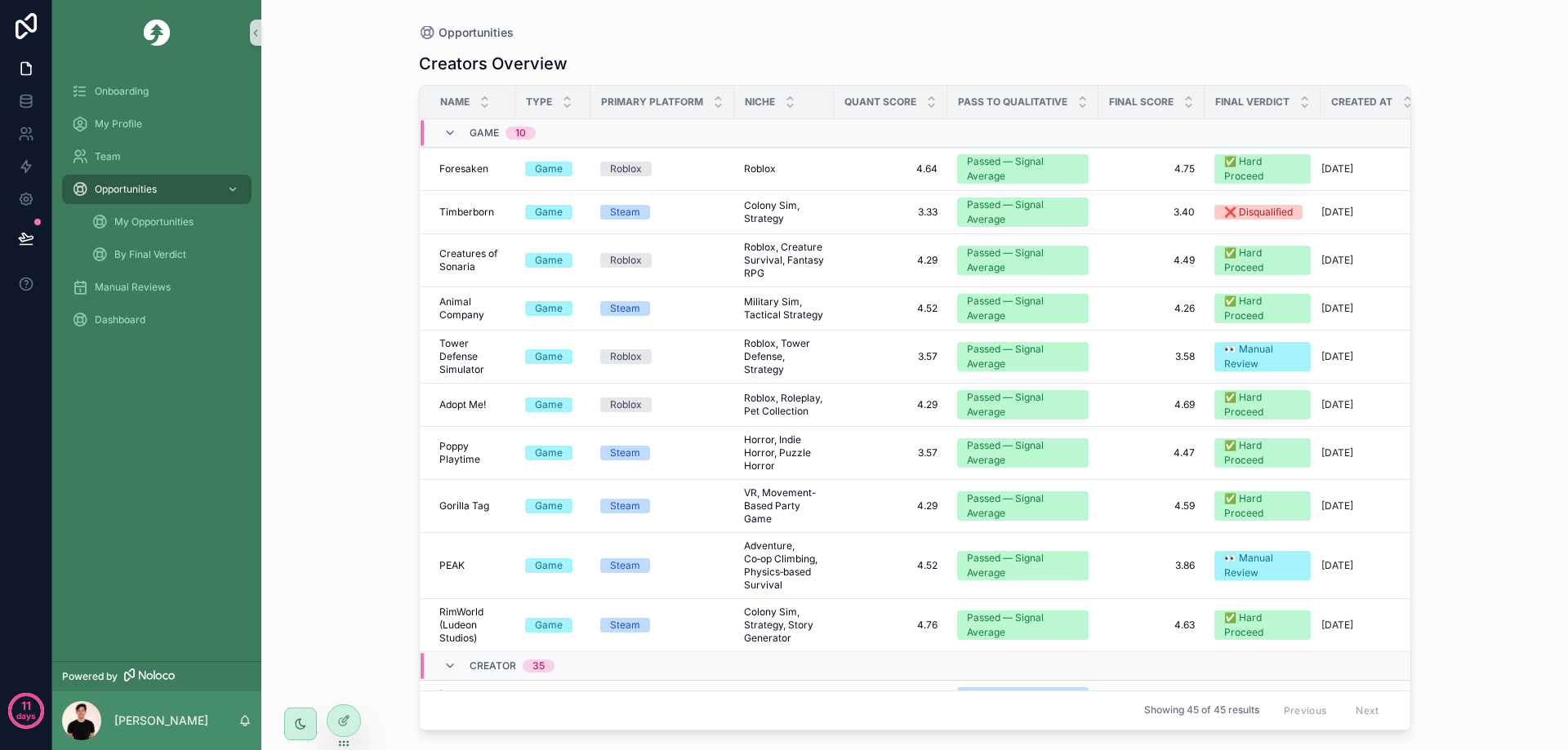
click at [463, 132] on div "Game 10" at bounding box center [489, 133] width 93 height 27
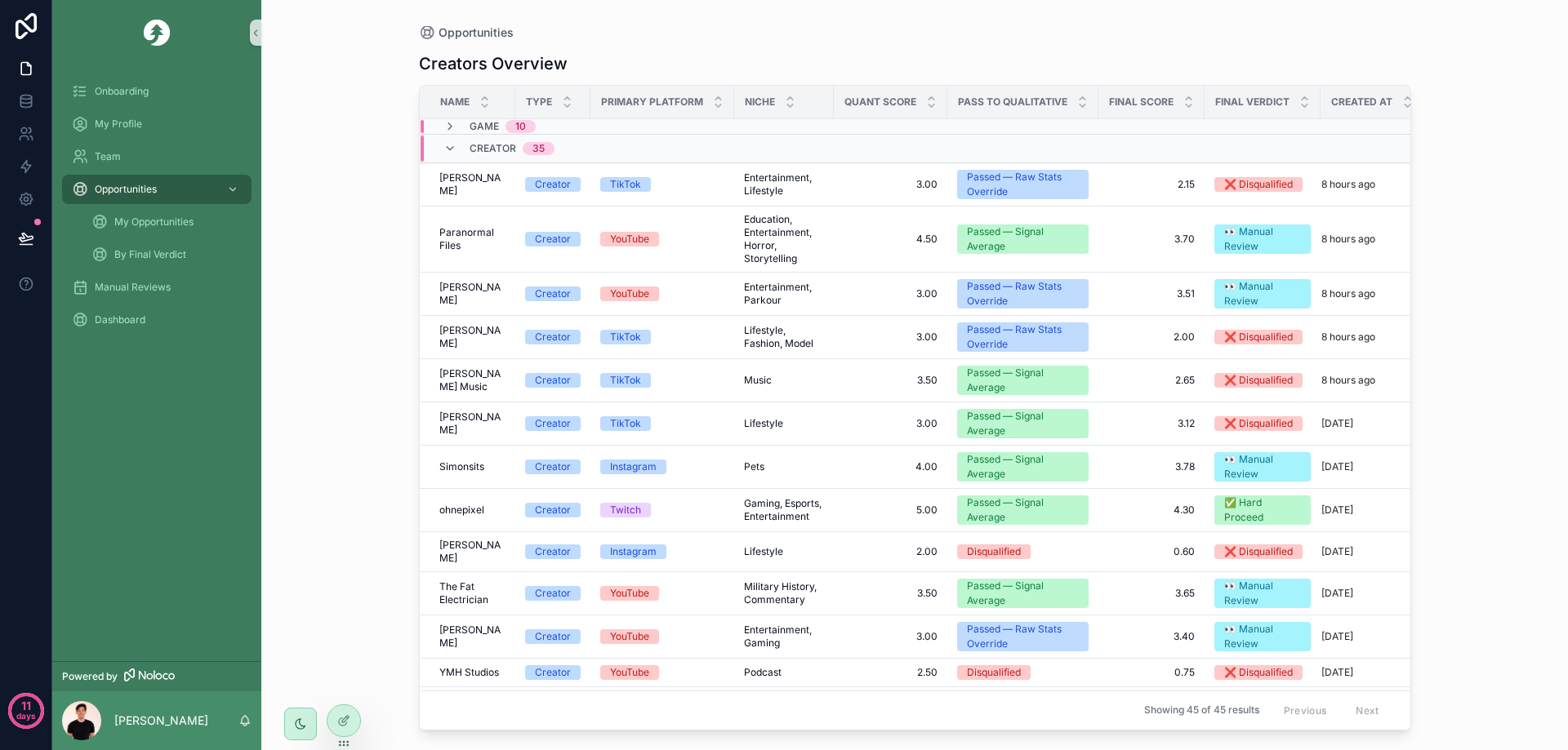
click at [462, 154] on div "Creator 35" at bounding box center [498, 148] width 111 height 27
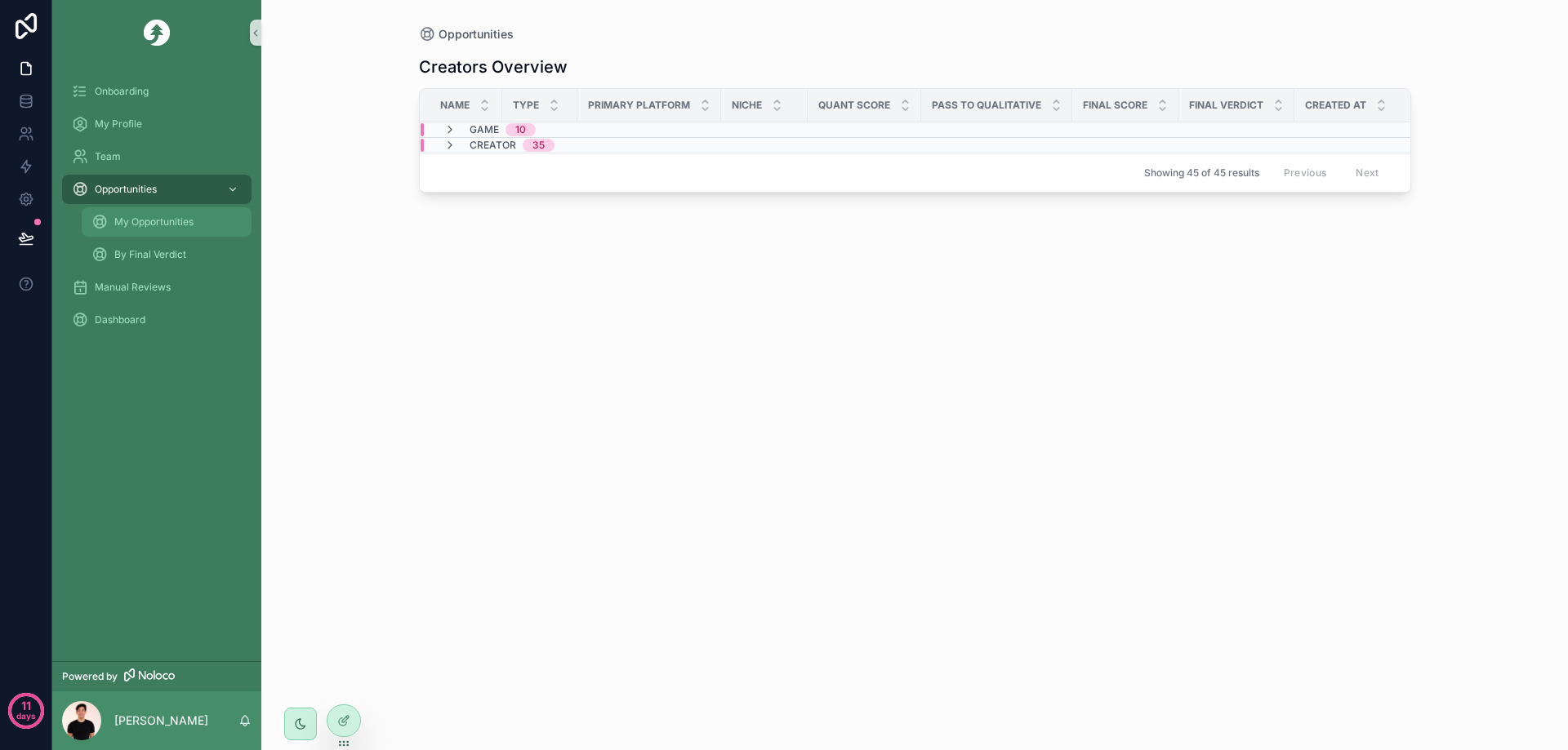
click at [191, 231] on div "My Opportunities" at bounding box center [167, 222] width 150 height 27
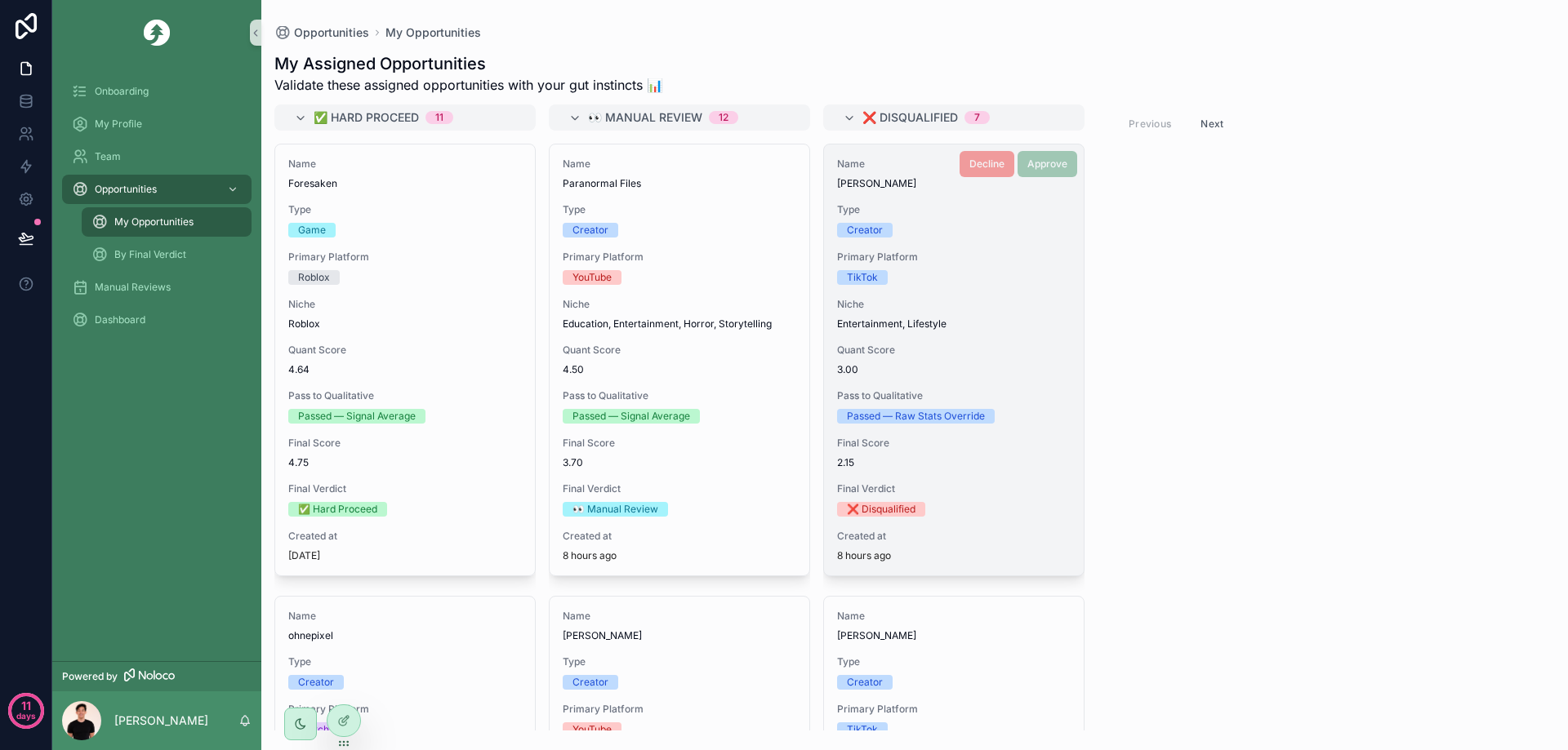
click at [985, 221] on div "Type Creator" at bounding box center [953, 220] width 234 height 34
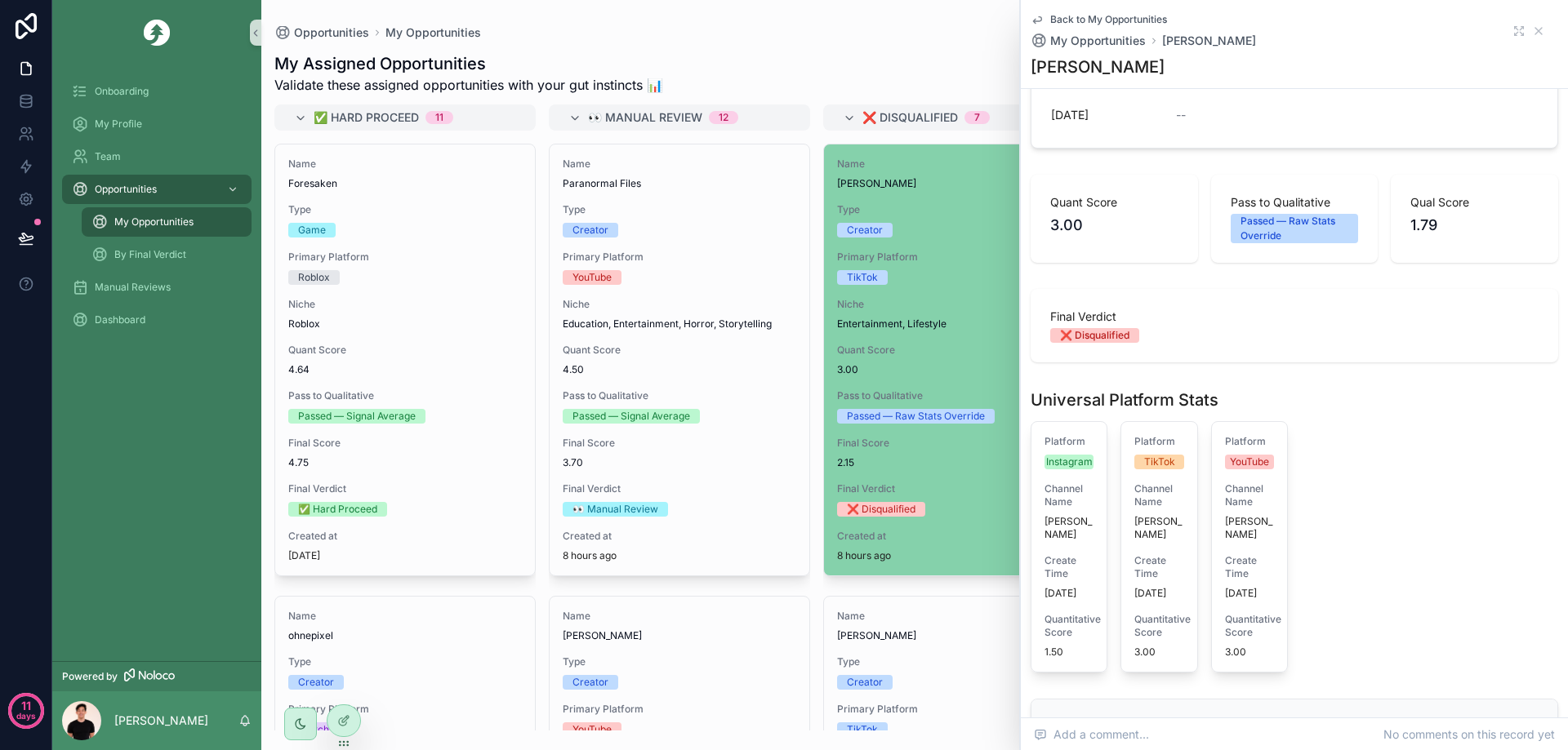
scroll to position [476, 0]
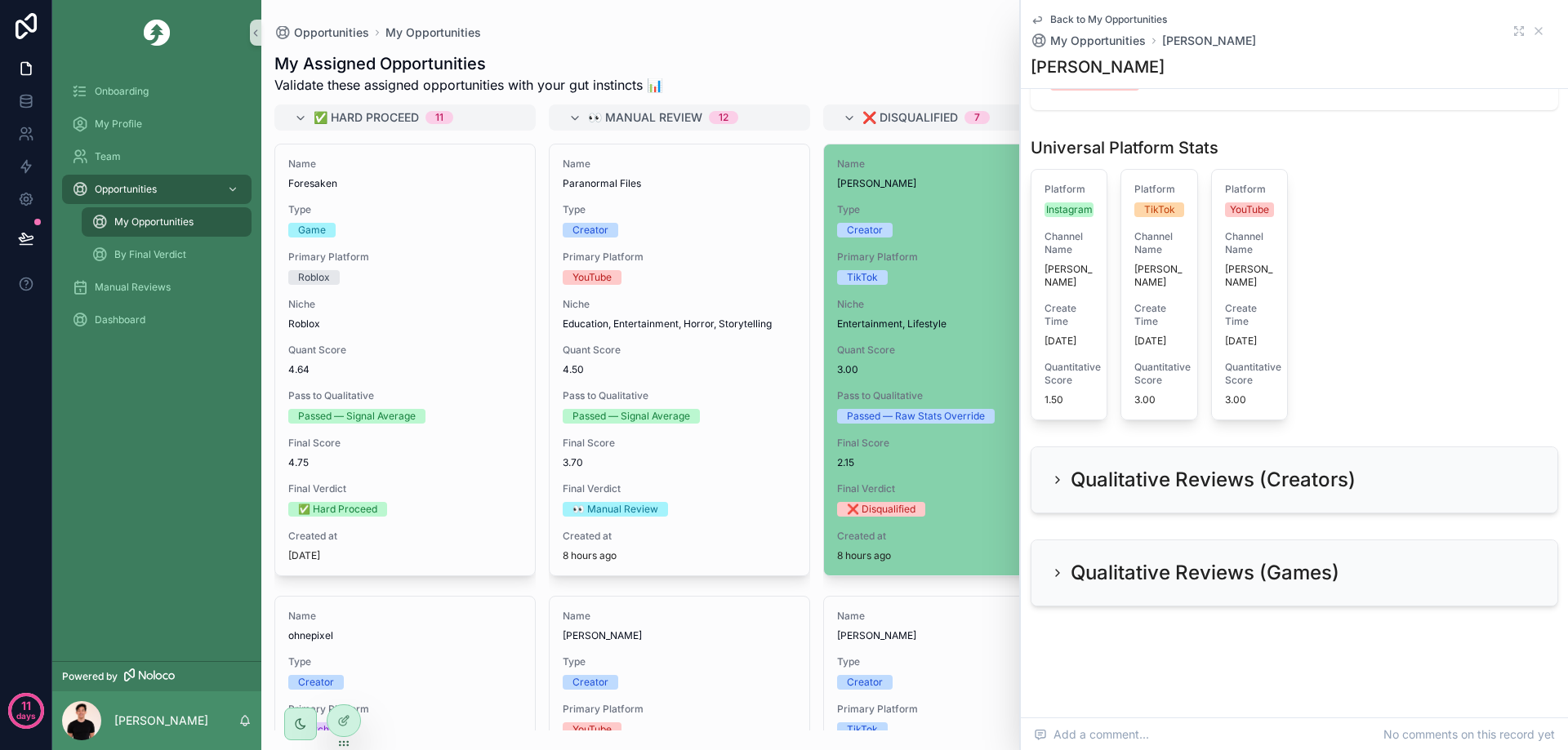
click at [1062, 492] on div "Qualitative Reviews (Creators)" at bounding box center [1203, 480] width 305 height 27
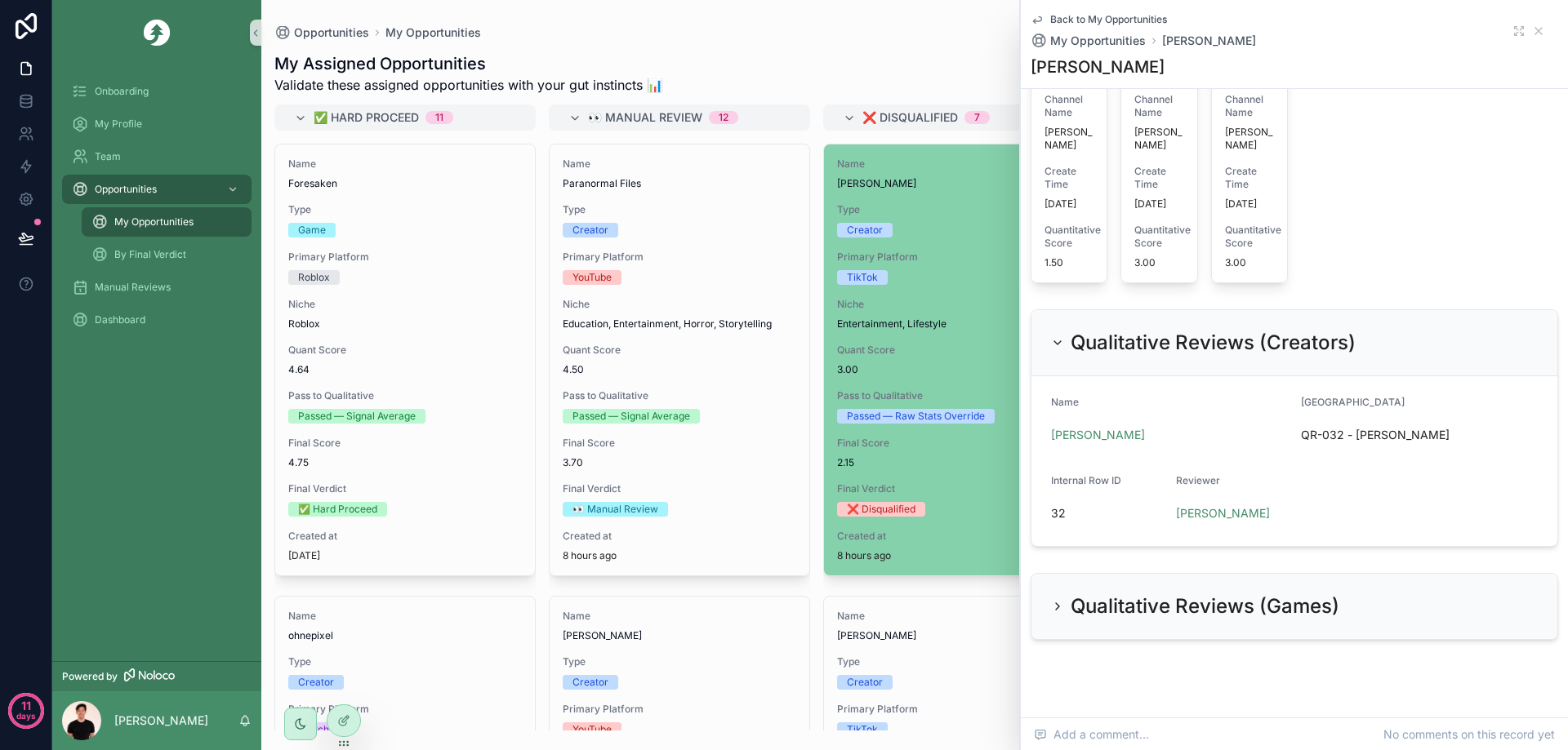
scroll to position [647, 0]
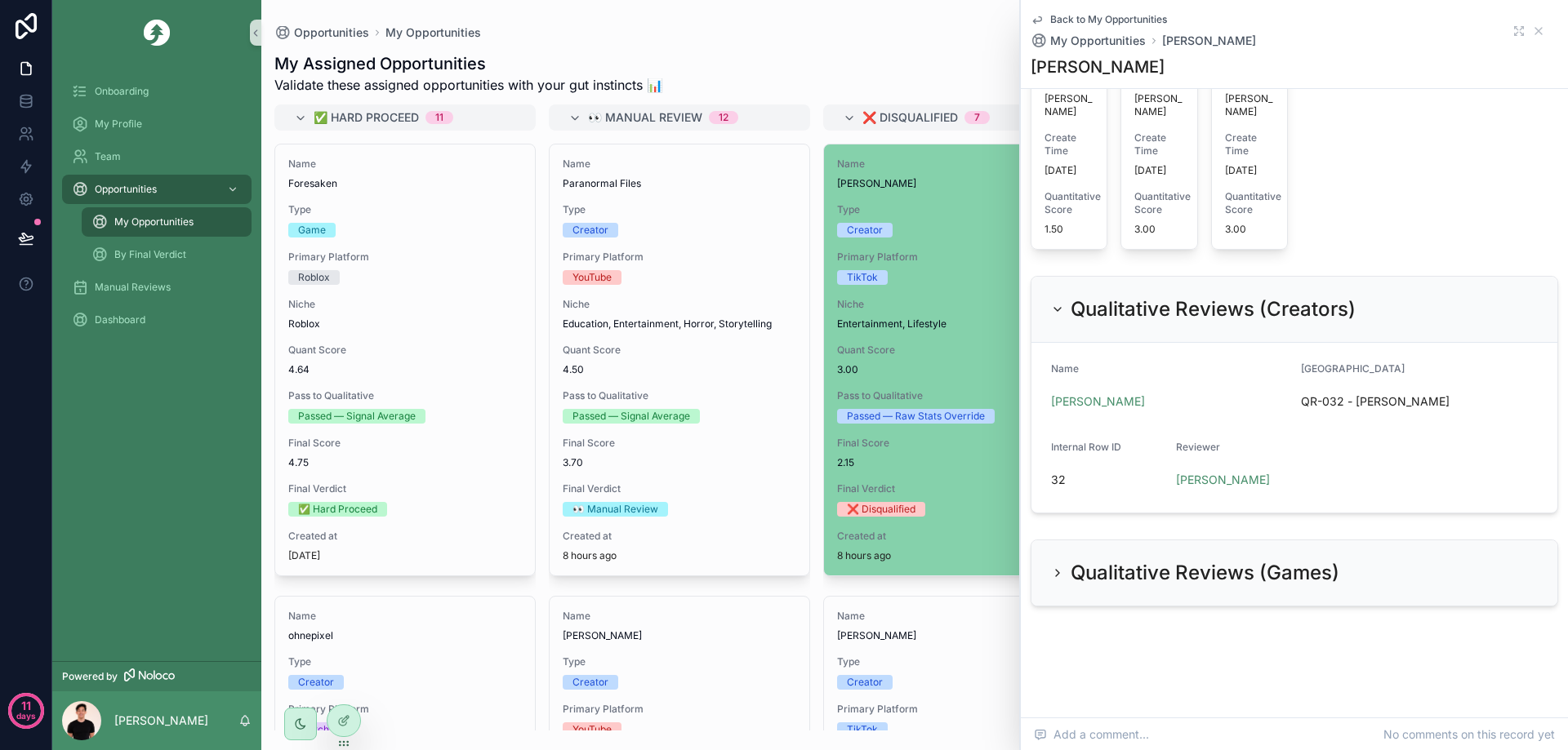
click at [1337, 400] on span "QR-032 - [PERSON_NAME]" at bounding box center [1419, 402] width 237 height 16
click at [1098, 407] on span "[PERSON_NAME]" at bounding box center [1097, 402] width 94 height 16
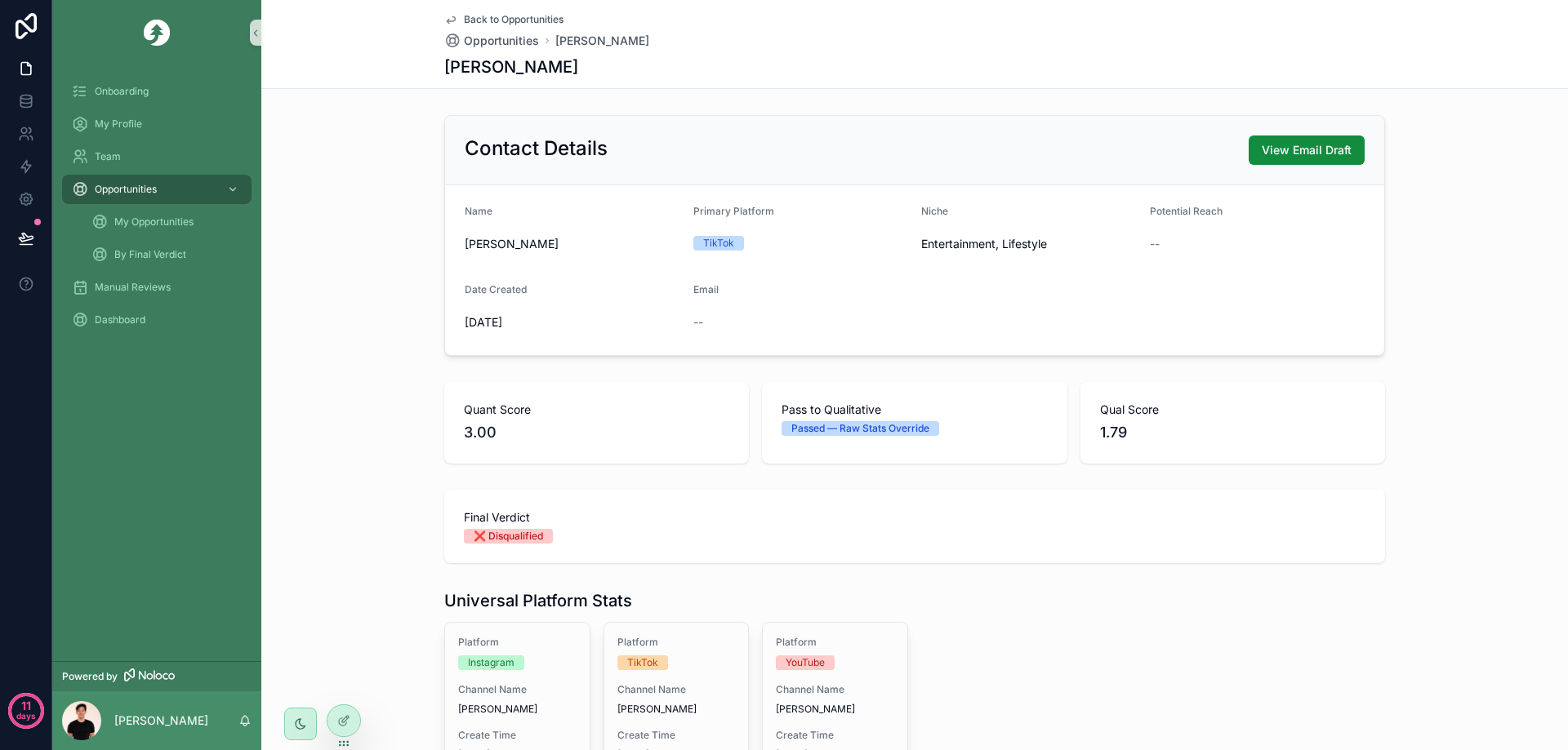
click at [463, 19] on span "Back to Opportunities" at bounding box center [513, 19] width 100 height 13
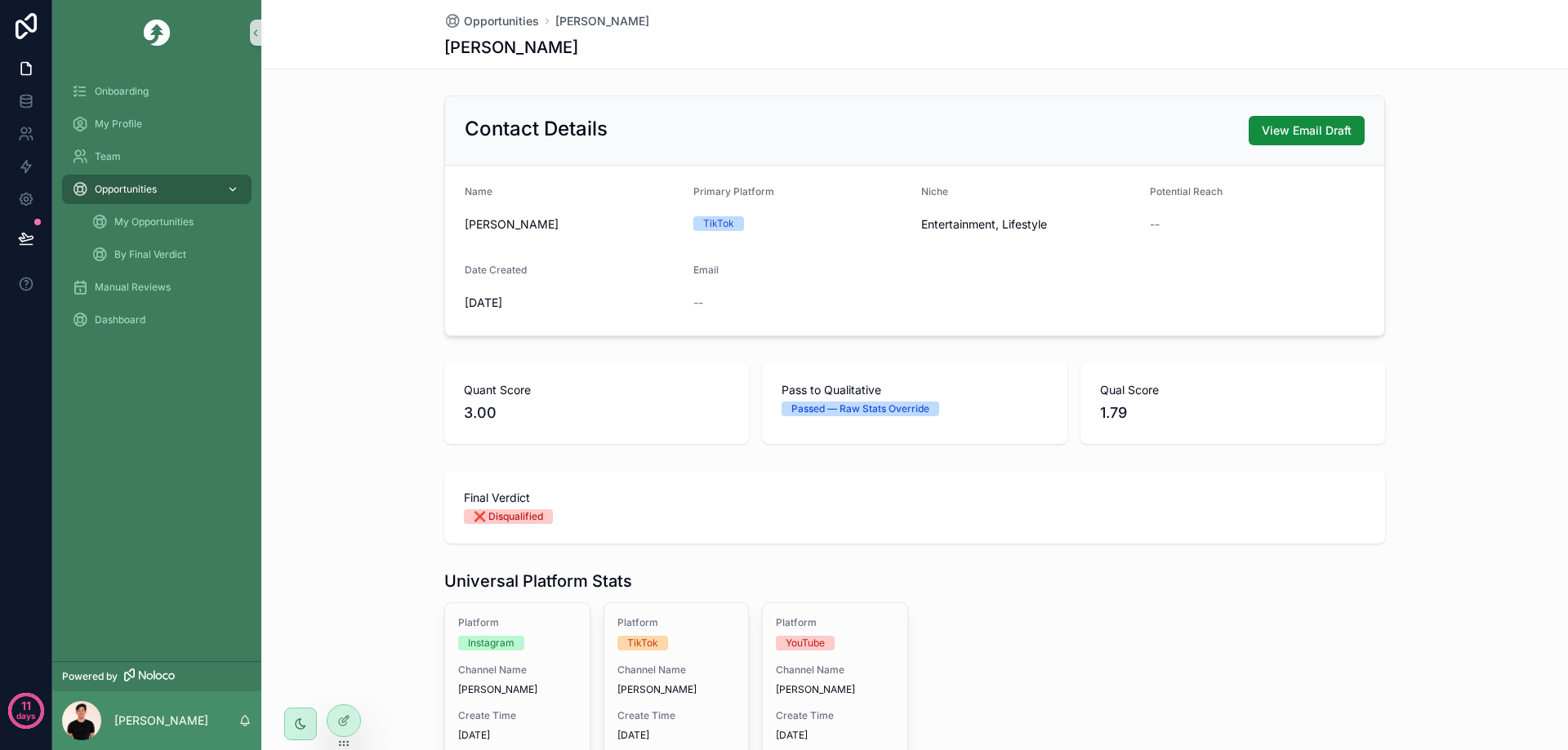
click at [122, 187] on span "Opportunities" at bounding box center [125, 190] width 62 height 13
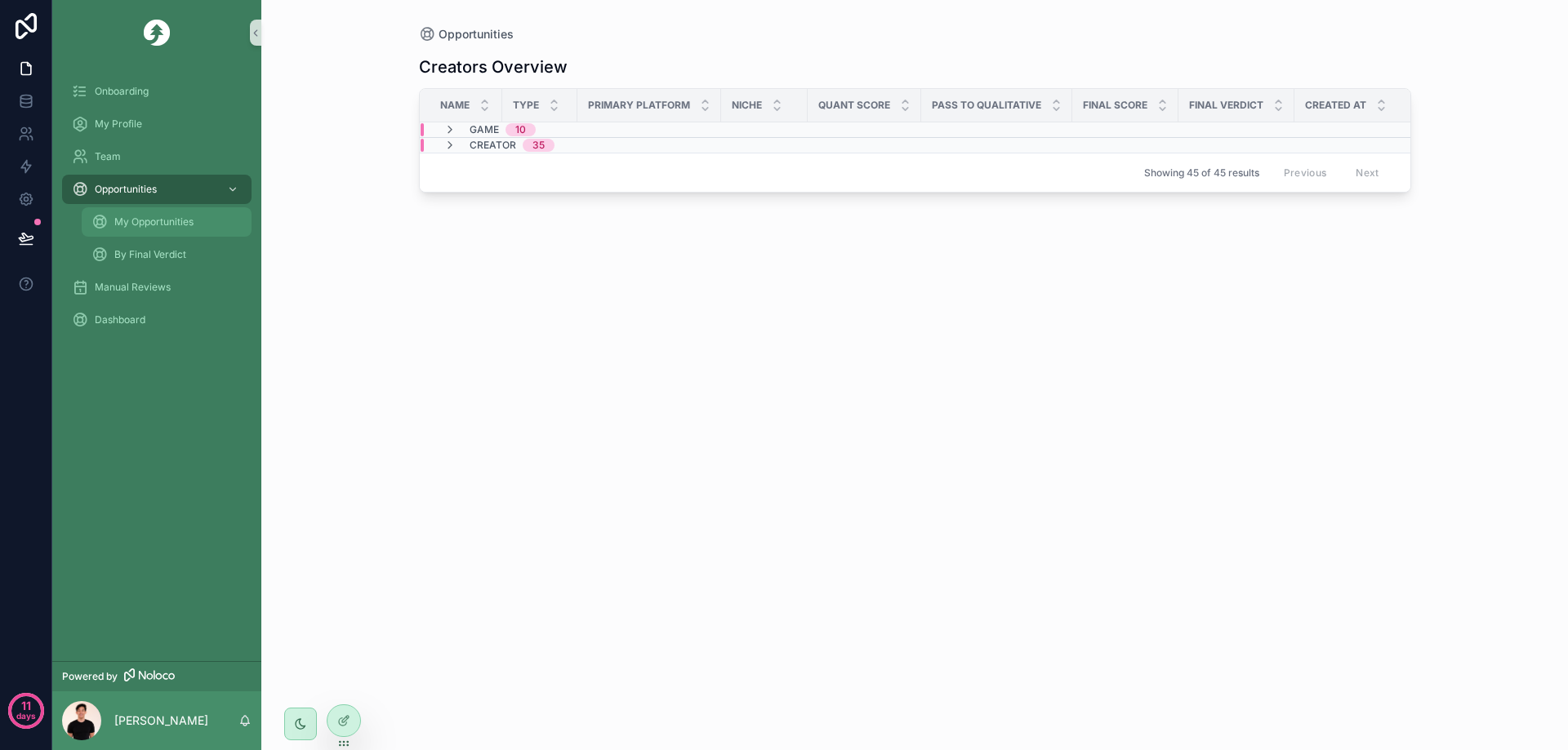
click at [149, 227] on span "My Opportunities" at bounding box center [154, 222] width 79 height 13
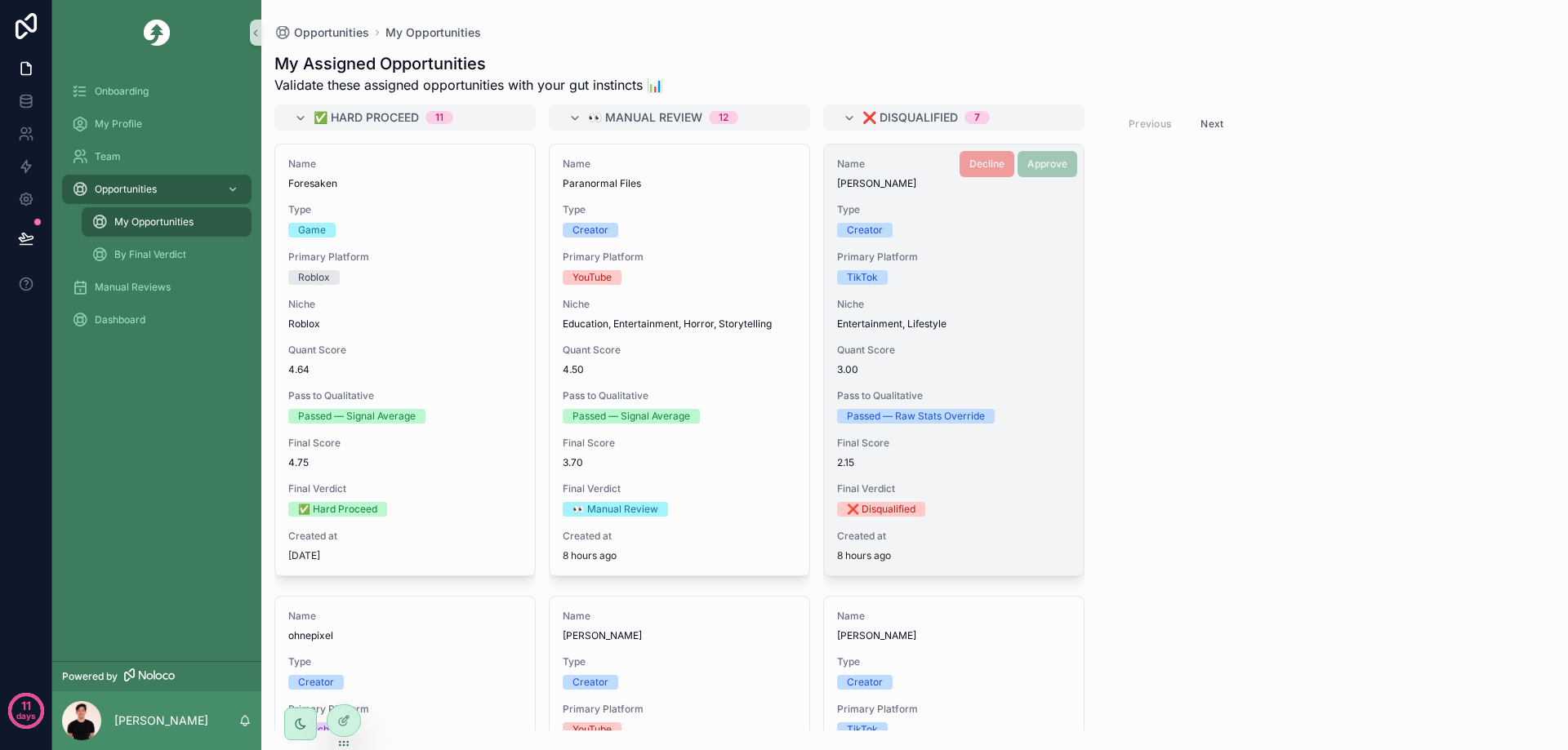
click at [996, 423] on div "Passed — Raw Stats Override" at bounding box center [953, 417] width 234 height 15
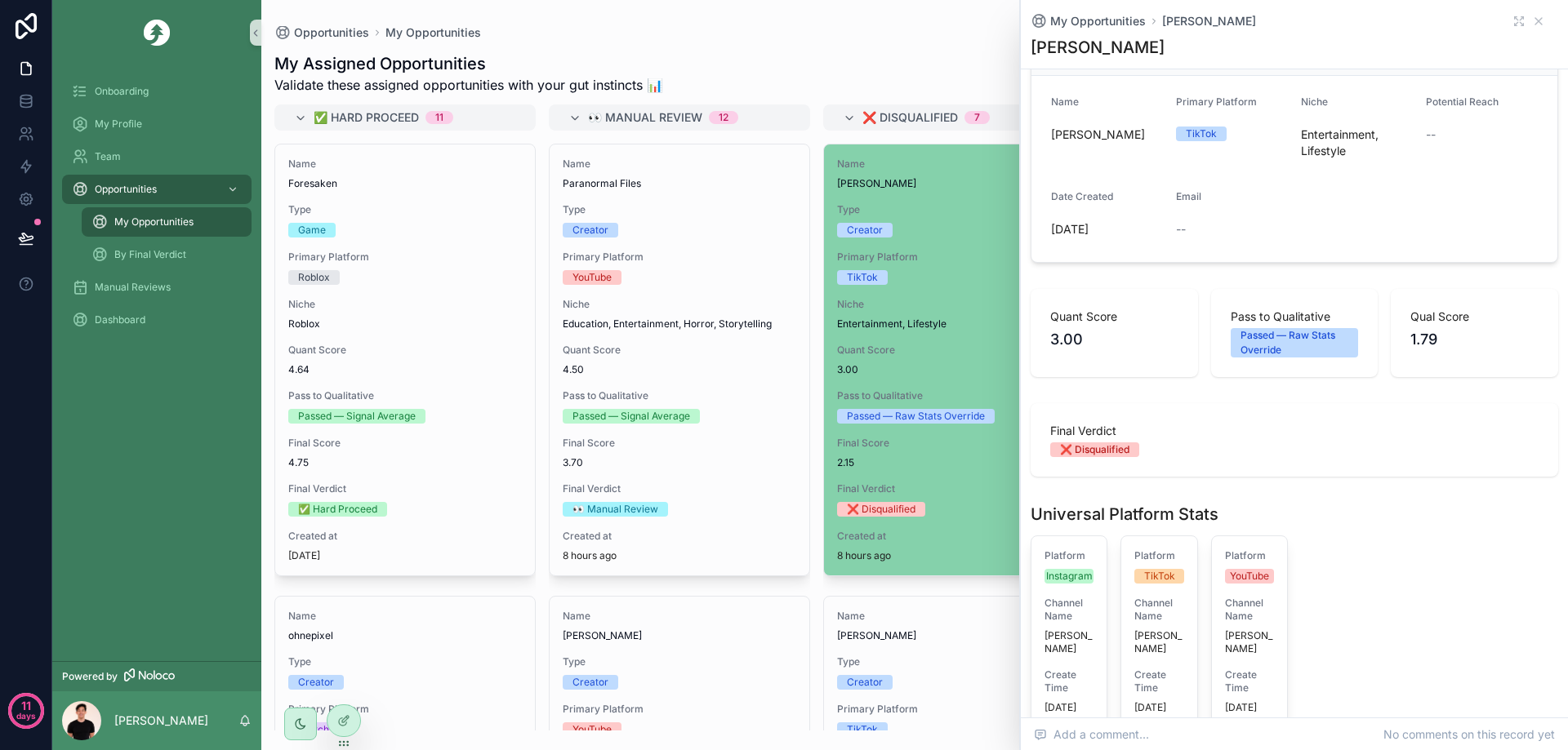
scroll to position [490, 0]
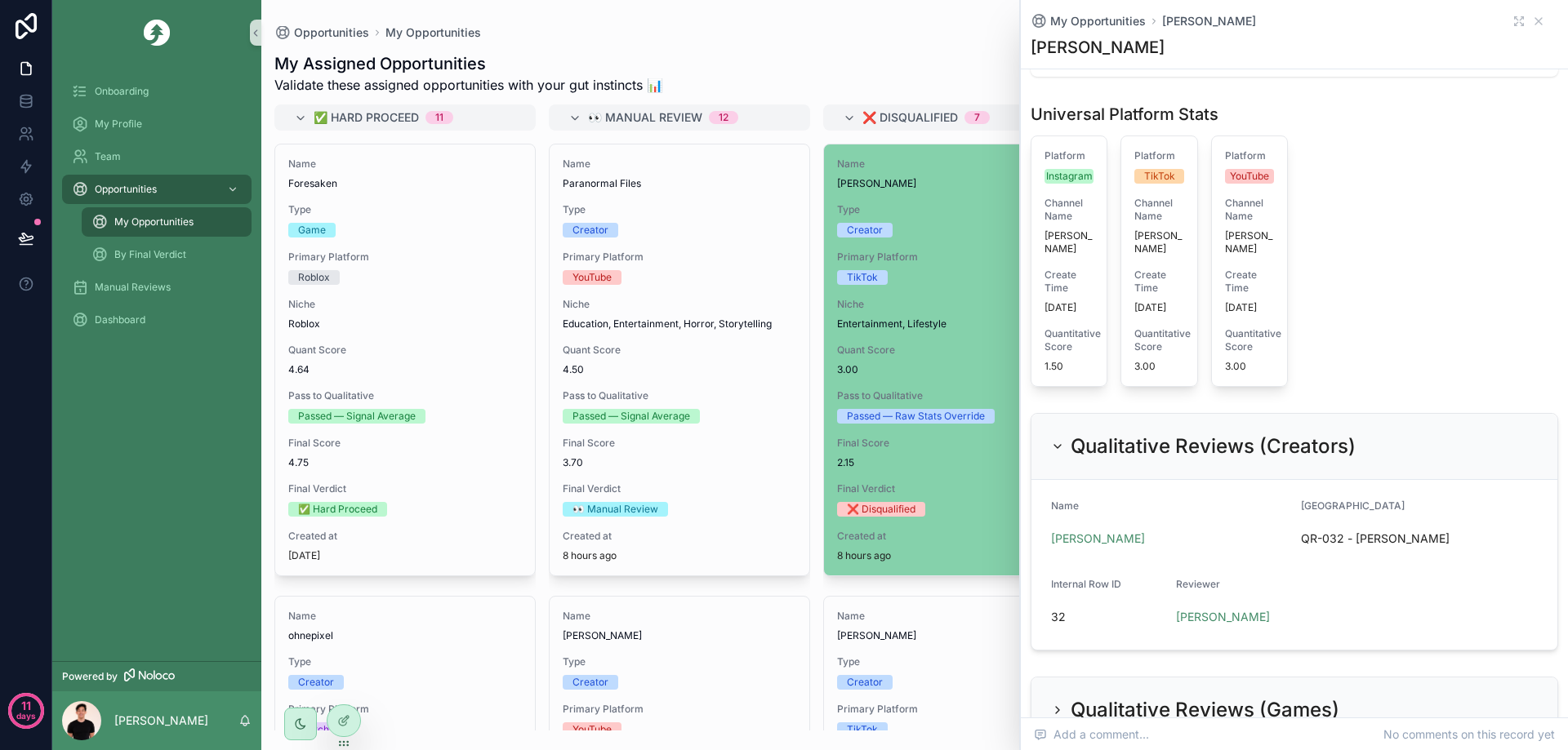
click at [1179, 452] on h2 "Qualitative Reviews (Creators)" at bounding box center [1213, 446] width 285 height 27
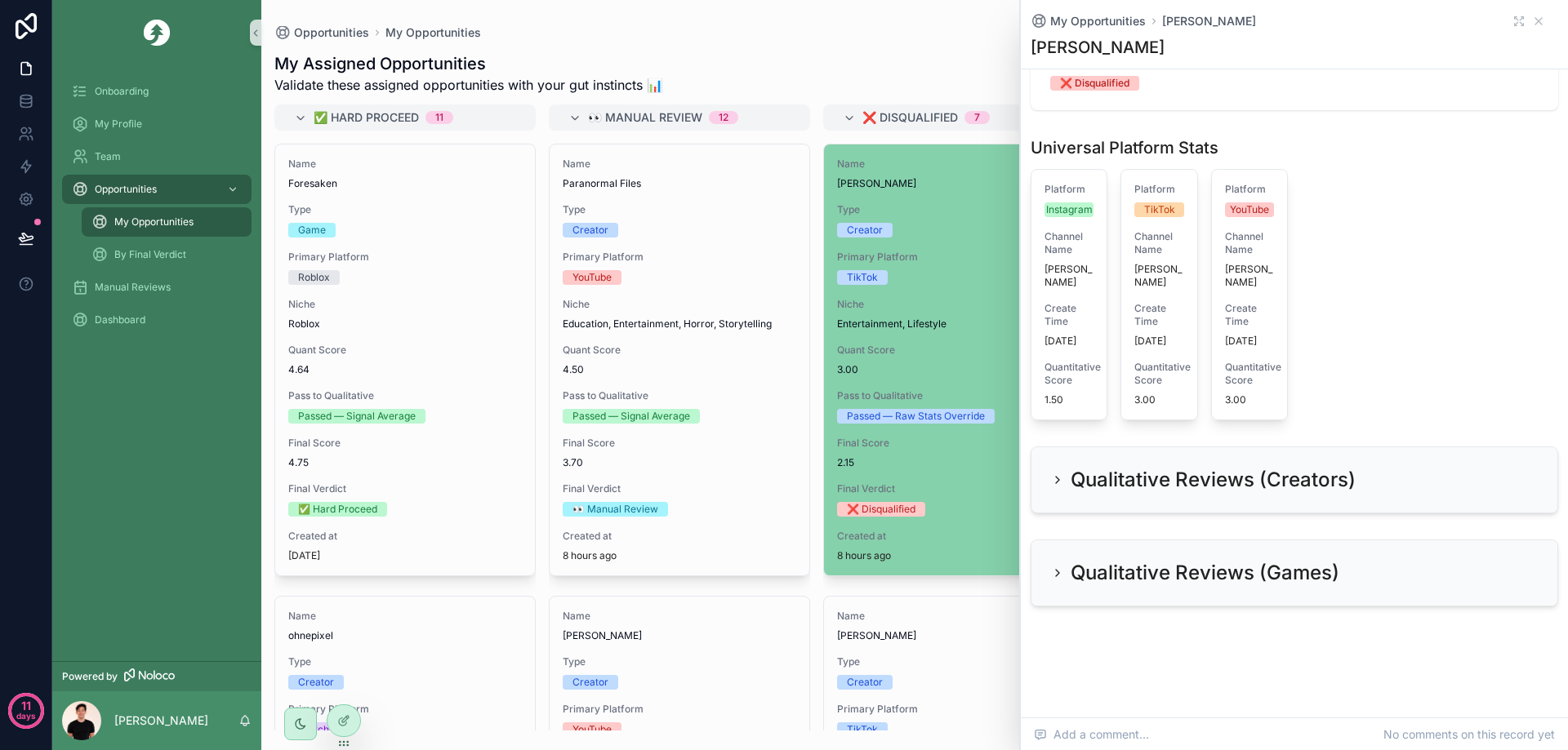
click at [1152, 576] on h2 "Qualitative Reviews (Games)" at bounding box center [1204, 573] width 268 height 27
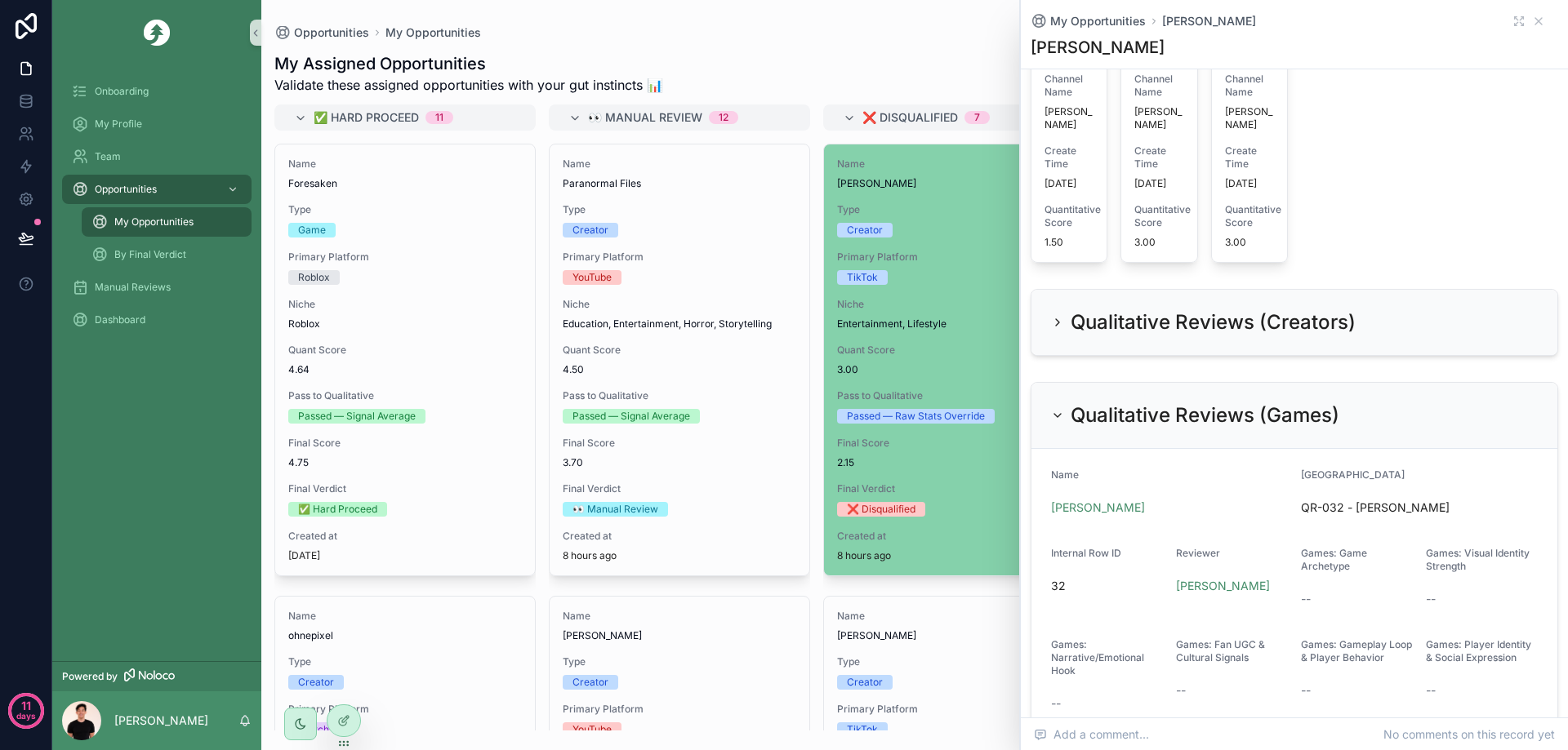
click at [1214, 409] on h2 "Qualitative Reviews (Games)" at bounding box center [1204, 415] width 268 height 27
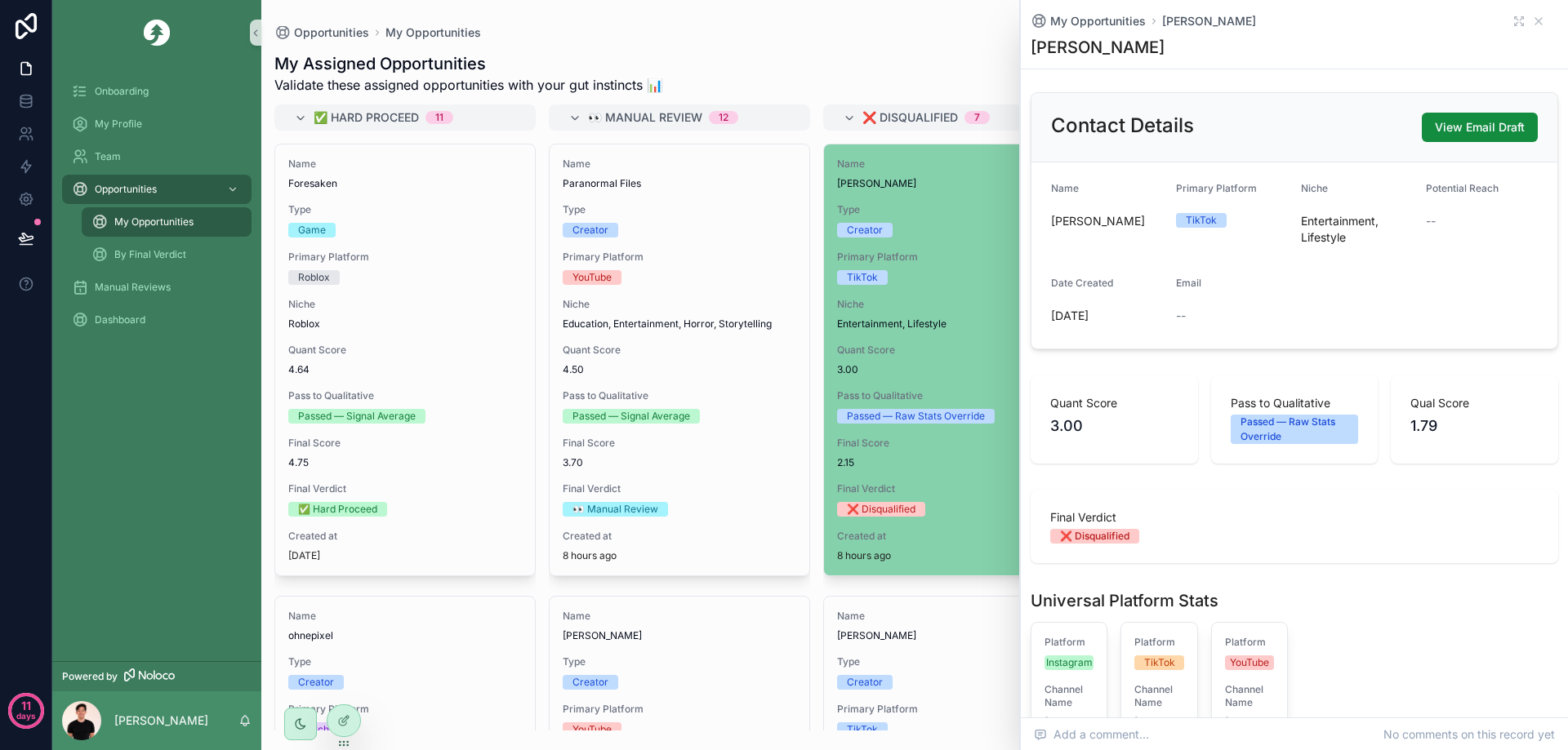
scroll to position [0, 0]
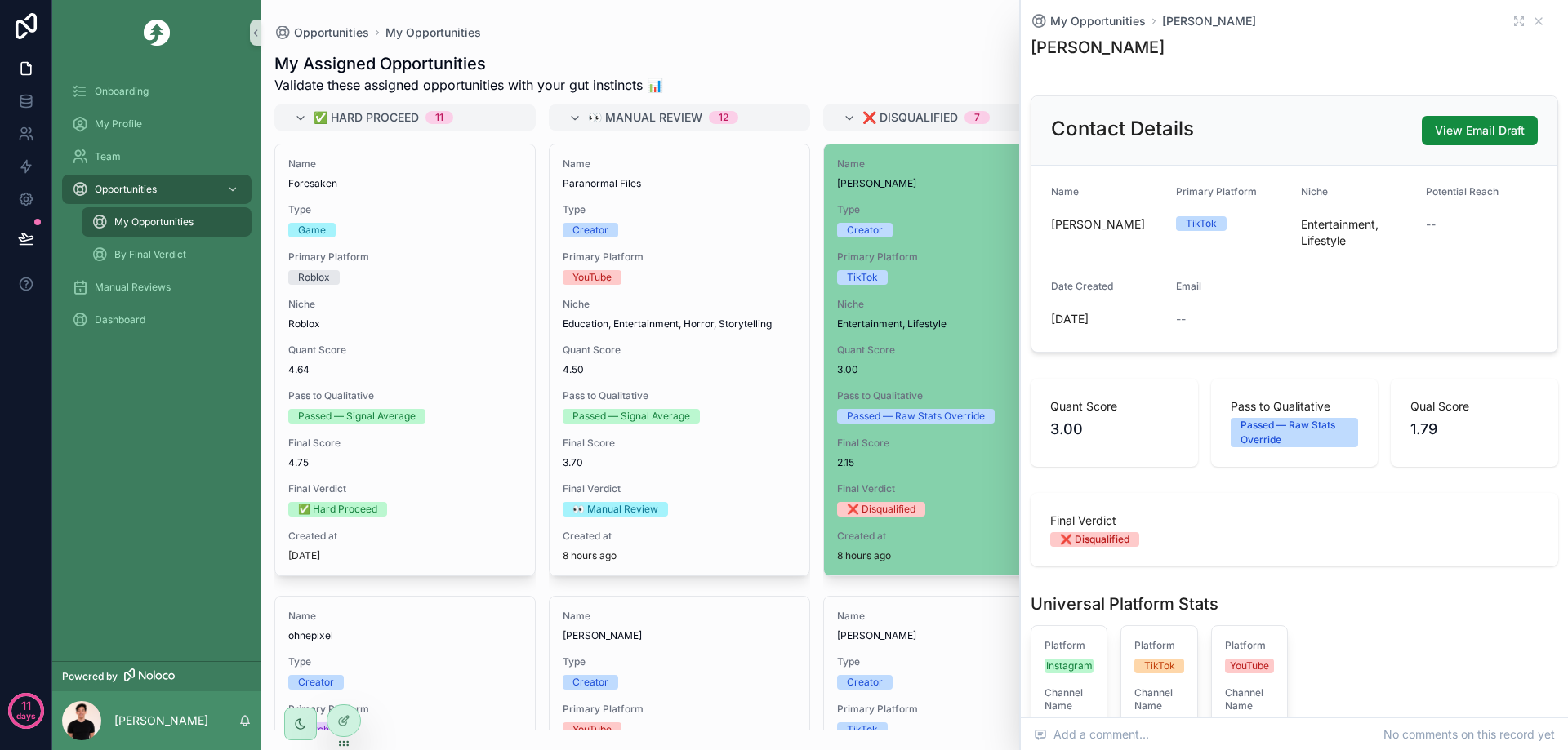
click at [1298, 529] on div "Final Verdict ❌ Disqualified" at bounding box center [1293, 529] width 488 height 34
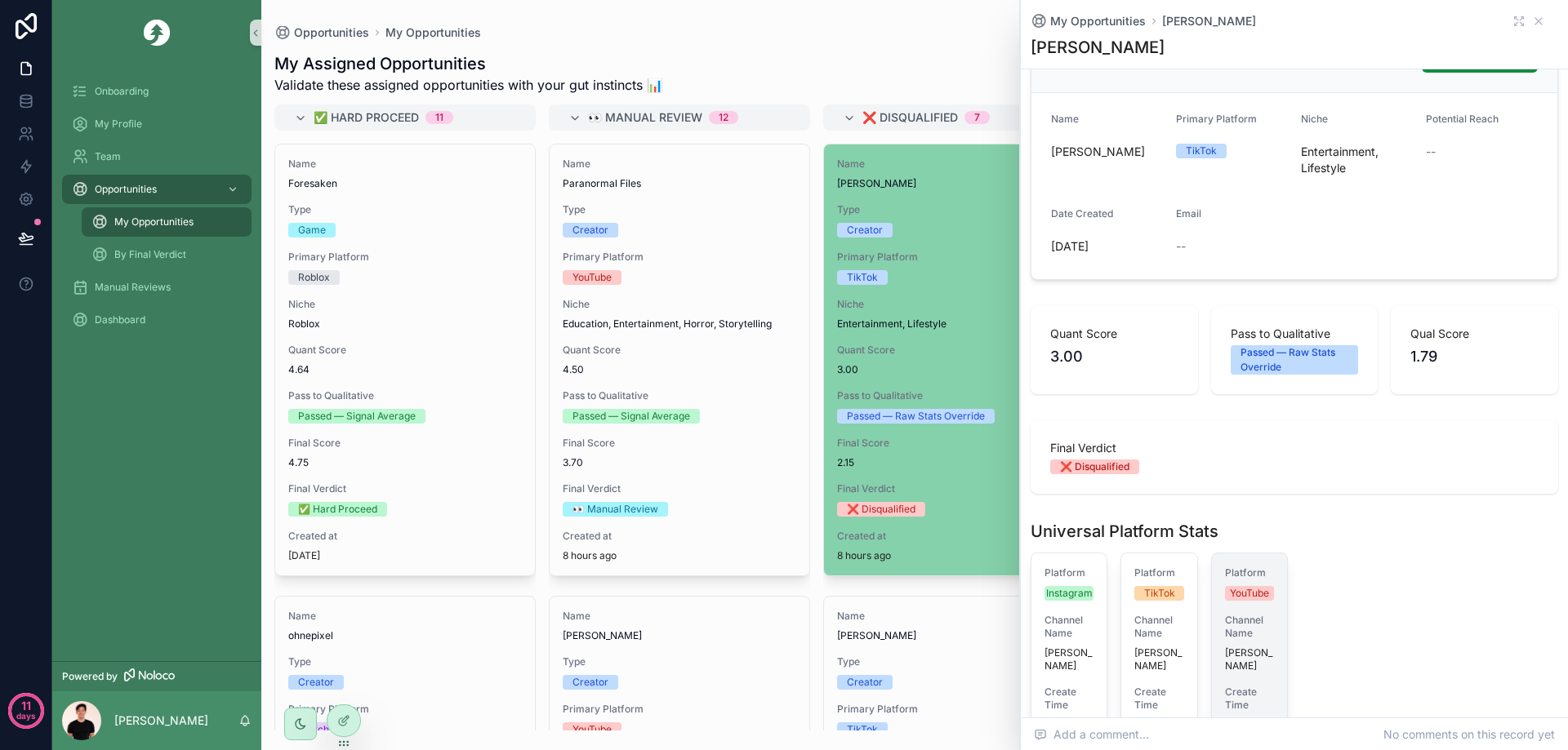
scroll to position [245, 0]
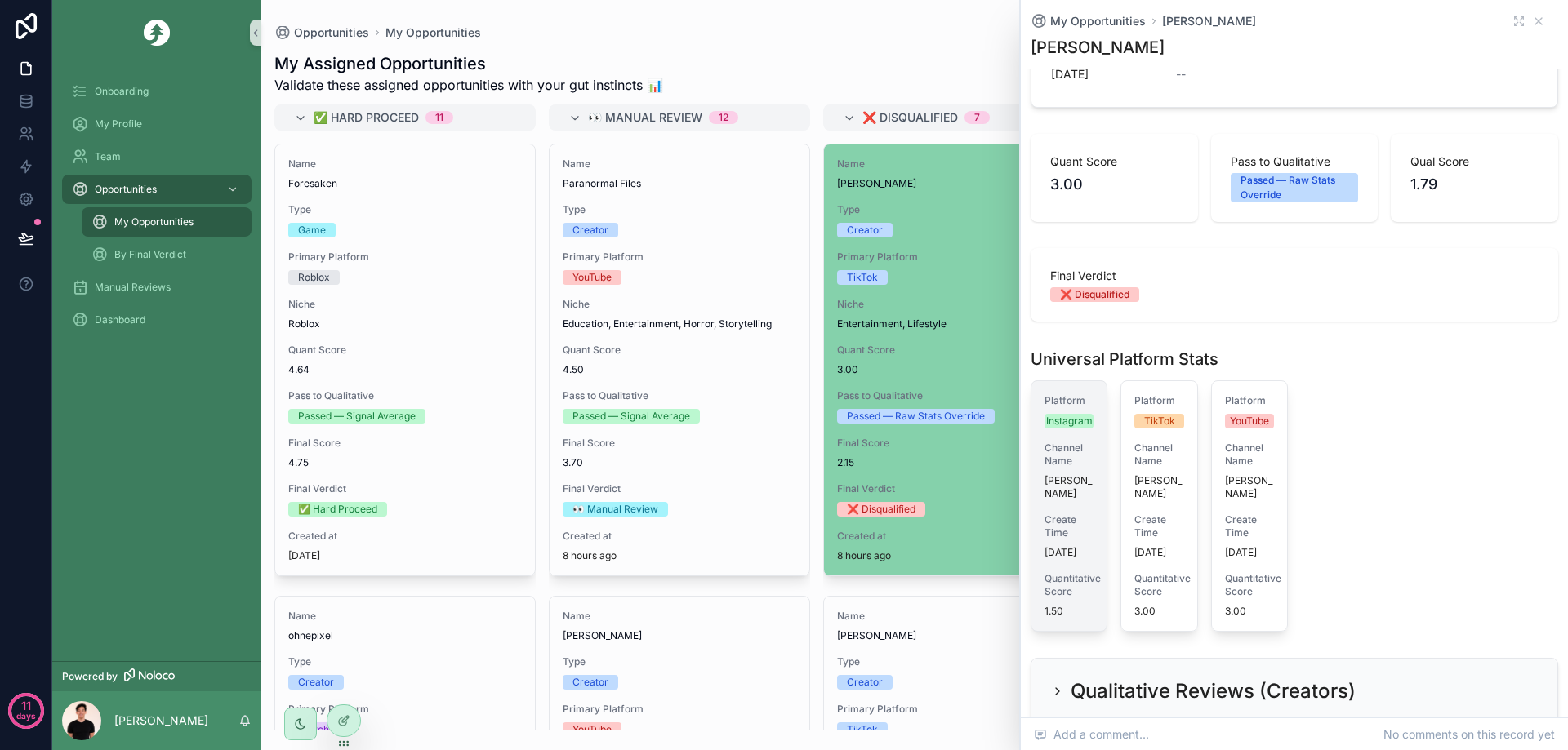
click at [1077, 545] on div "Create Time [DATE]" at bounding box center [1068, 537] width 49 height 46
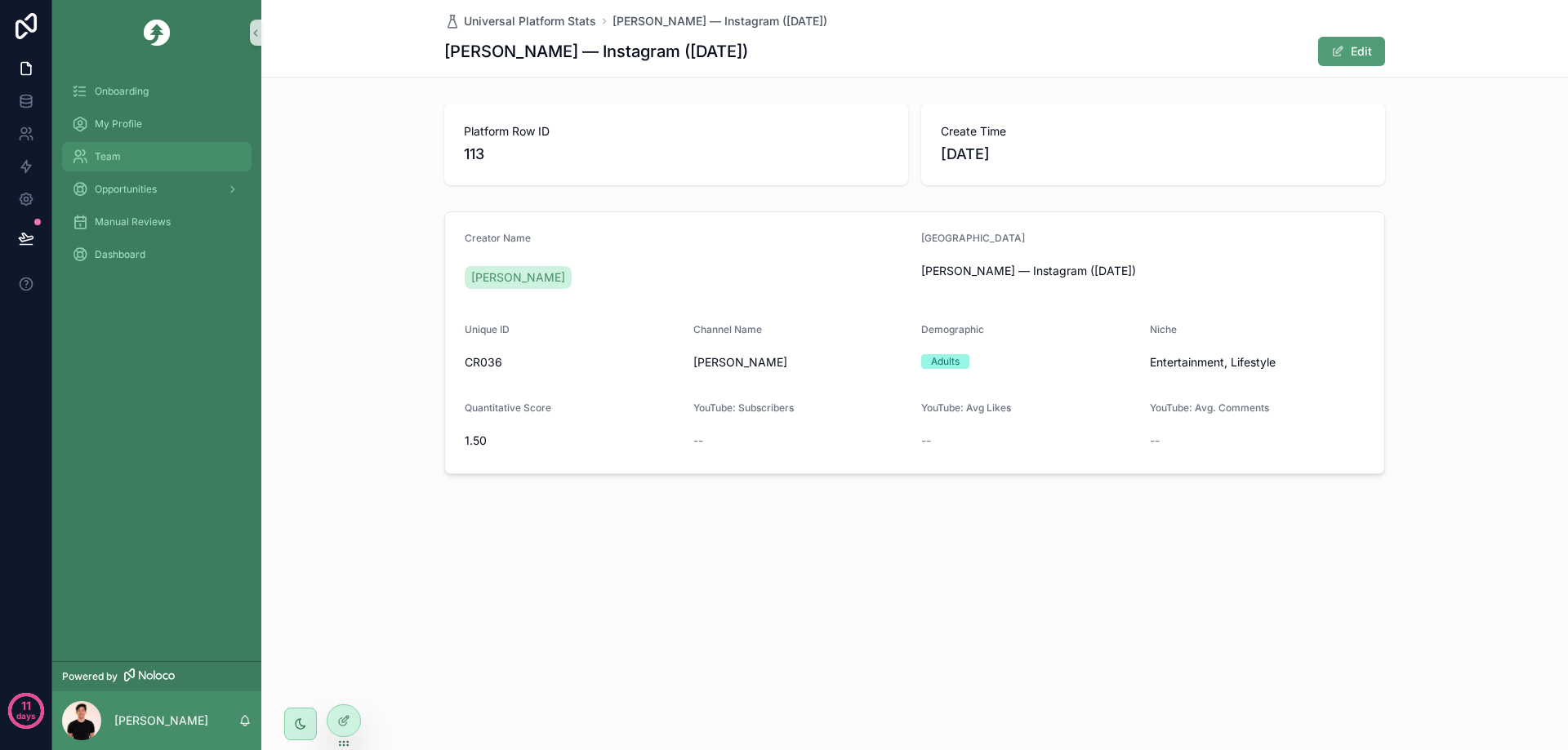
click at [135, 162] on div "Team" at bounding box center [156, 157] width 169 height 27
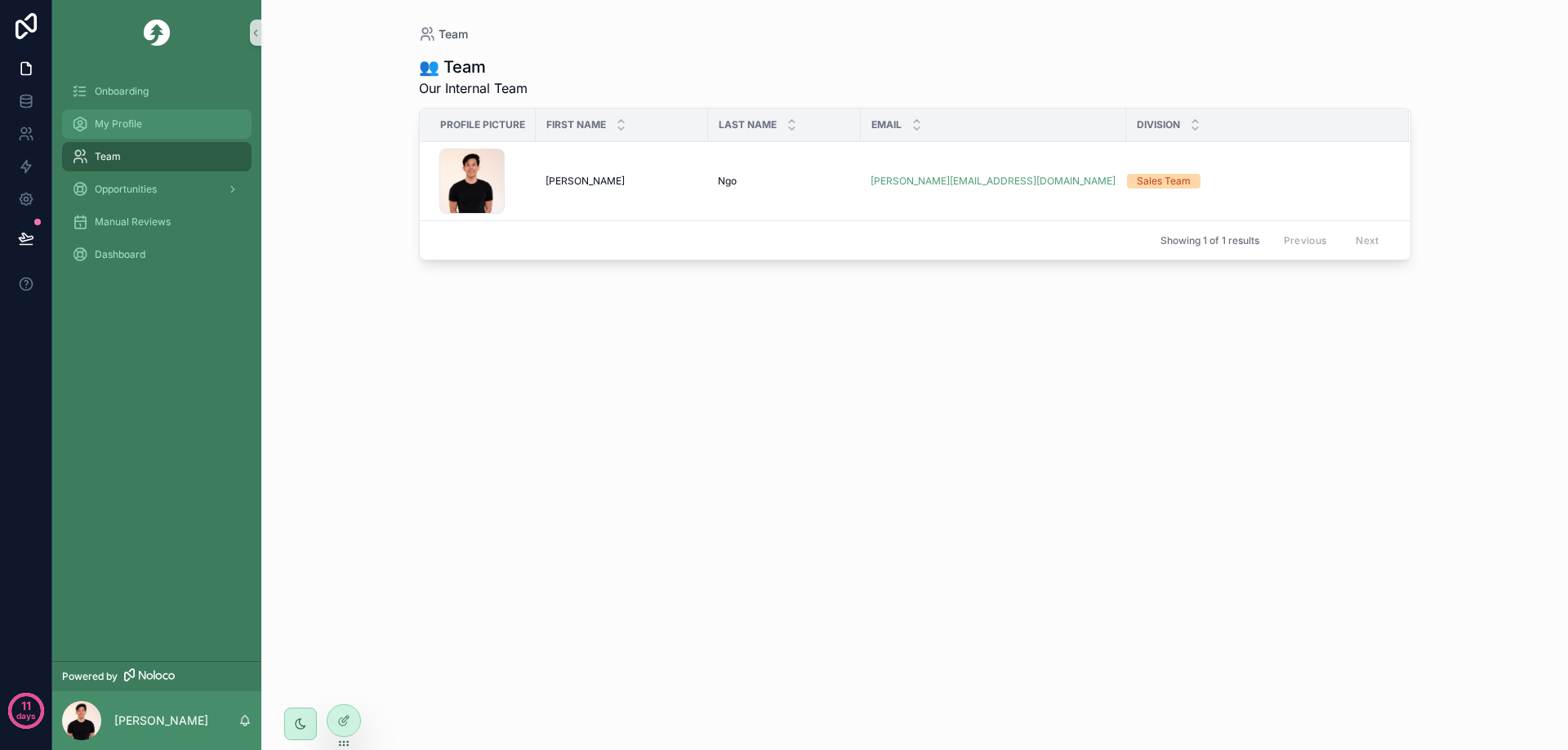
click at [149, 119] on div "My Profile" at bounding box center [156, 124] width 169 height 27
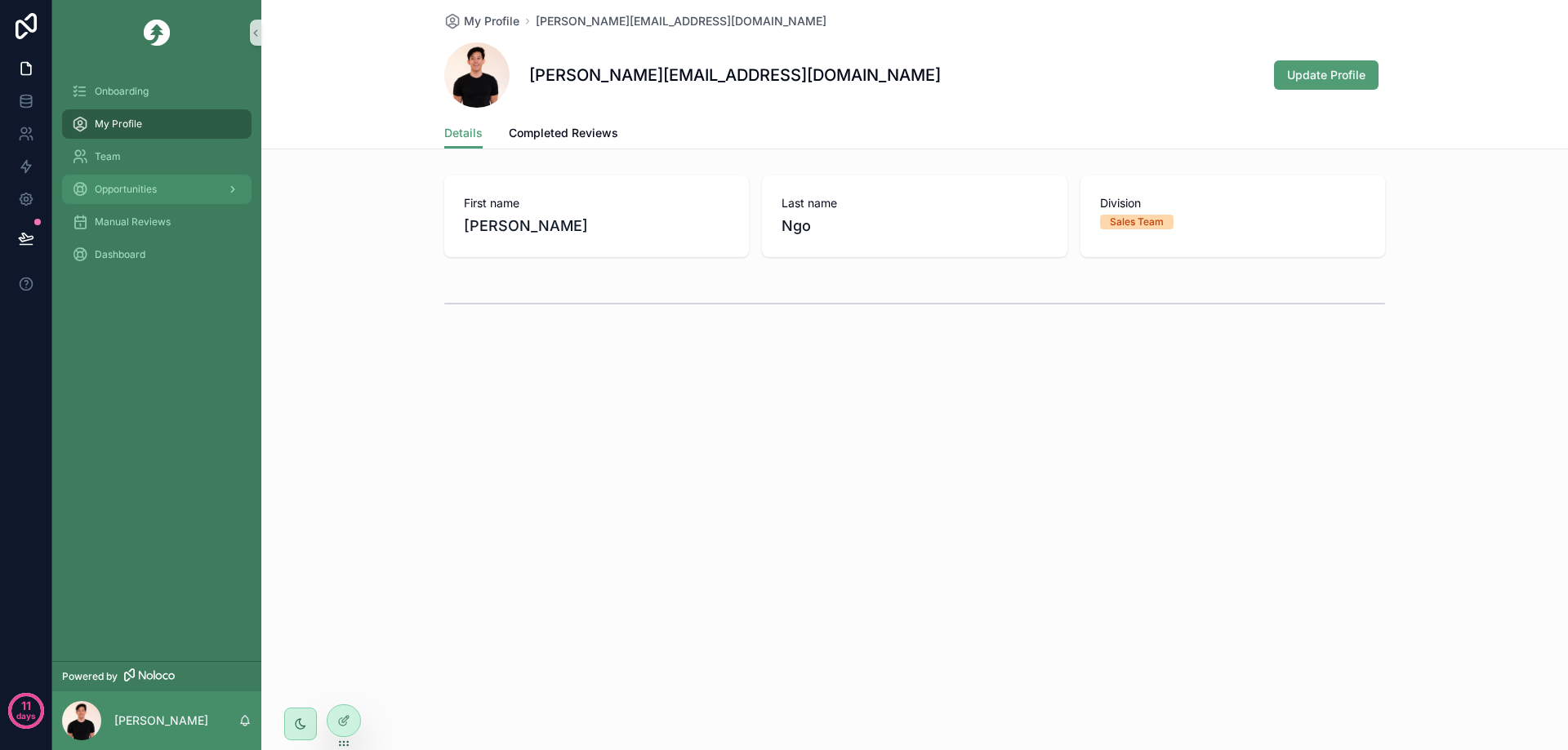
click at [155, 179] on div "Opportunities" at bounding box center [156, 190] width 169 height 27
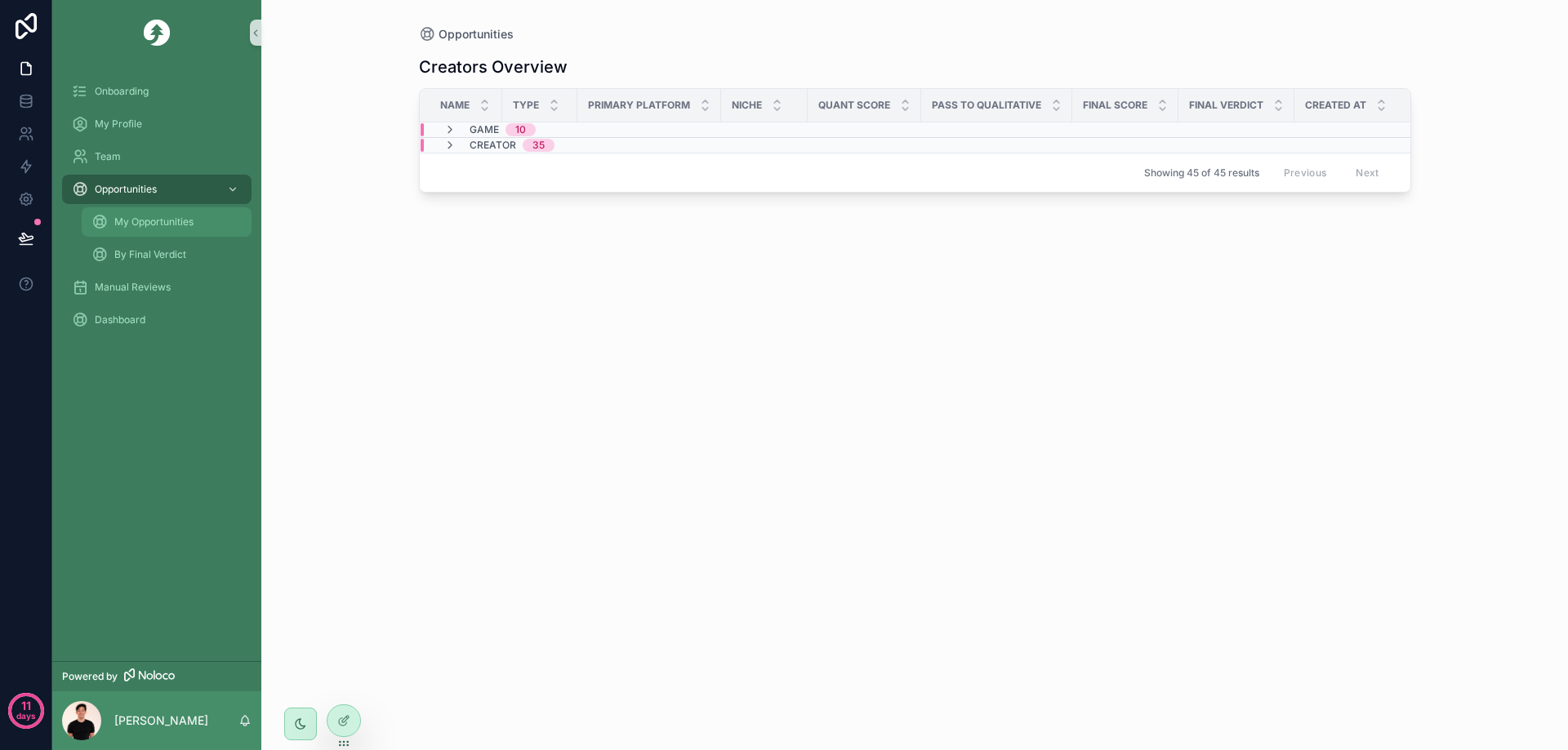
click at [189, 218] on span "My Opportunities" at bounding box center [154, 222] width 79 height 13
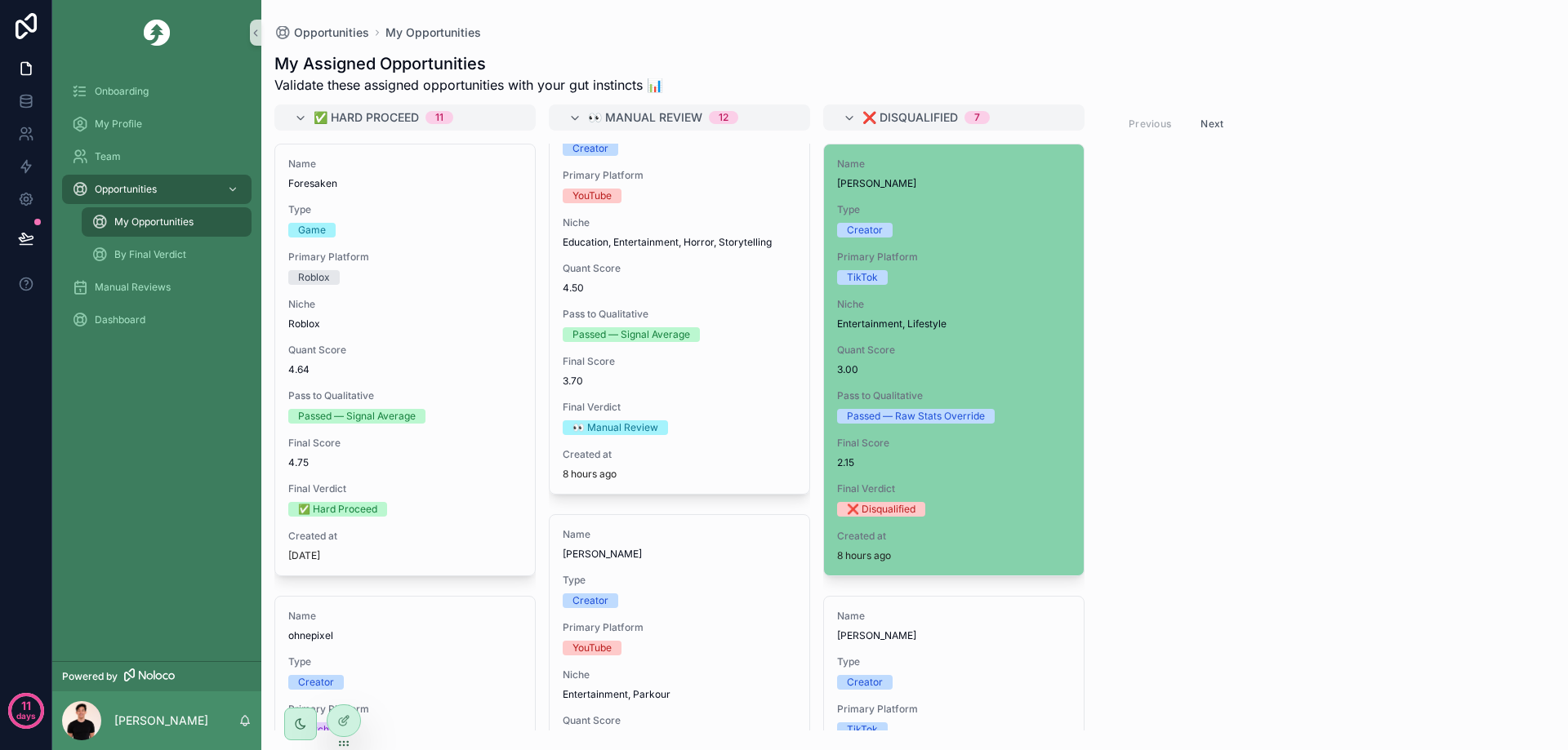
click at [1127, 481] on div "✅ Hard Proceed 11 Name Foresaken Type Game Primary Platform Roblox Niche Roblox…" at bounding box center [914, 418] width 1306 height 626
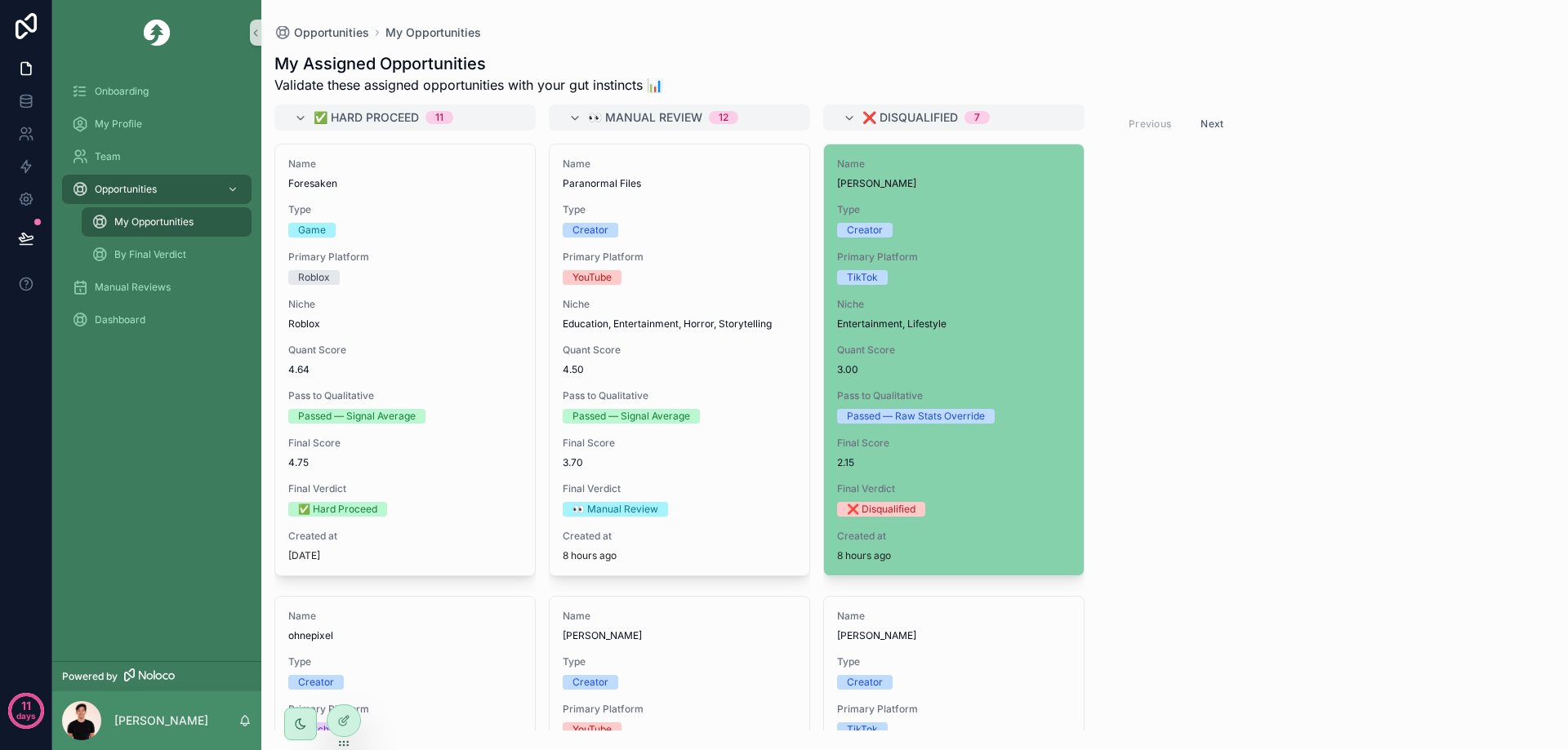
click at [1247, 342] on div "✅ Hard Proceed 11 Name Foresaken Type Game Primary Platform Roblox Niche Roblox…" at bounding box center [914, 418] width 1306 height 626
click at [1050, 223] on div "Creator" at bounding box center [953, 230] width 234 height 15
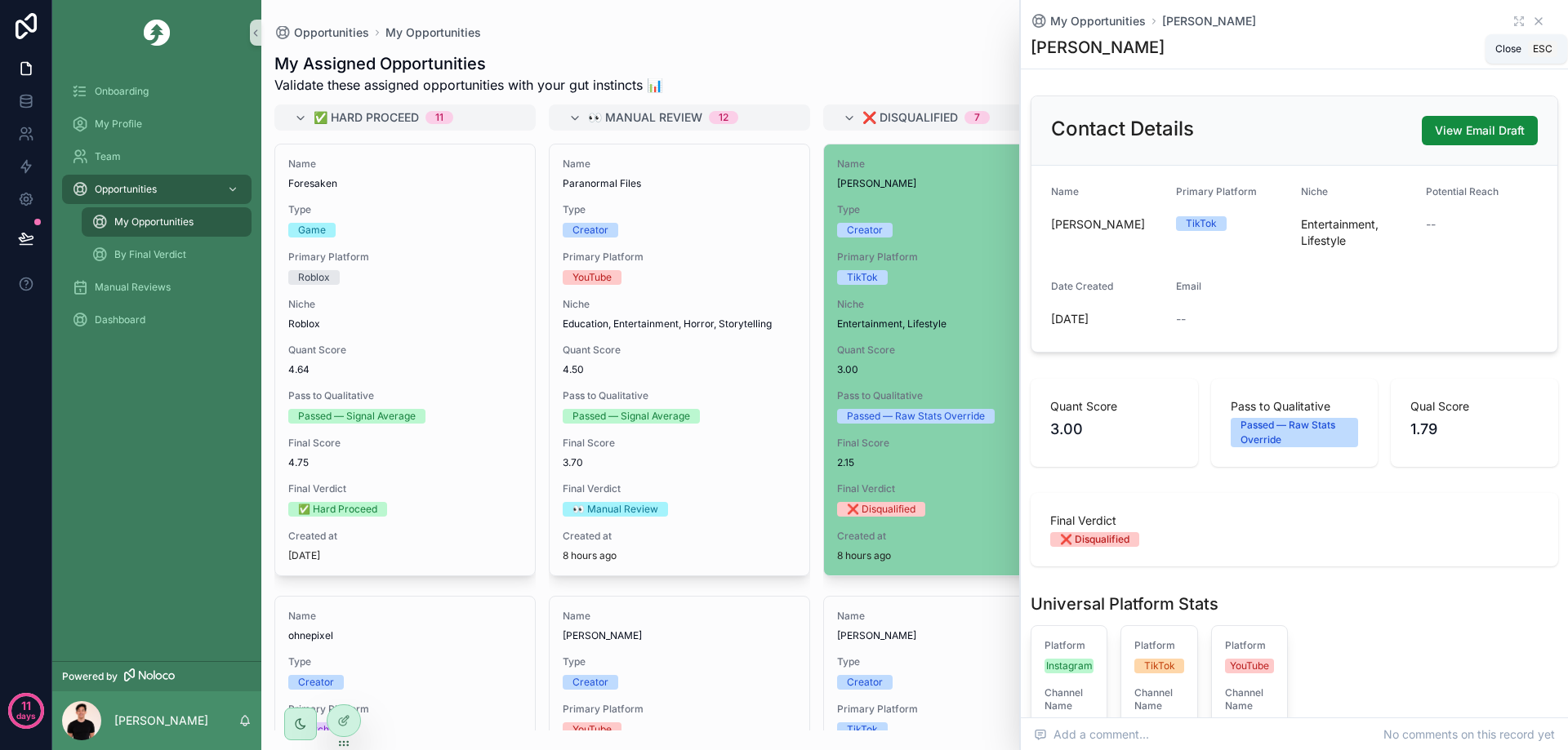
click at [1535, 23] on icon "scrollable content" at bounding box center [1538, 21] width 6 height 6
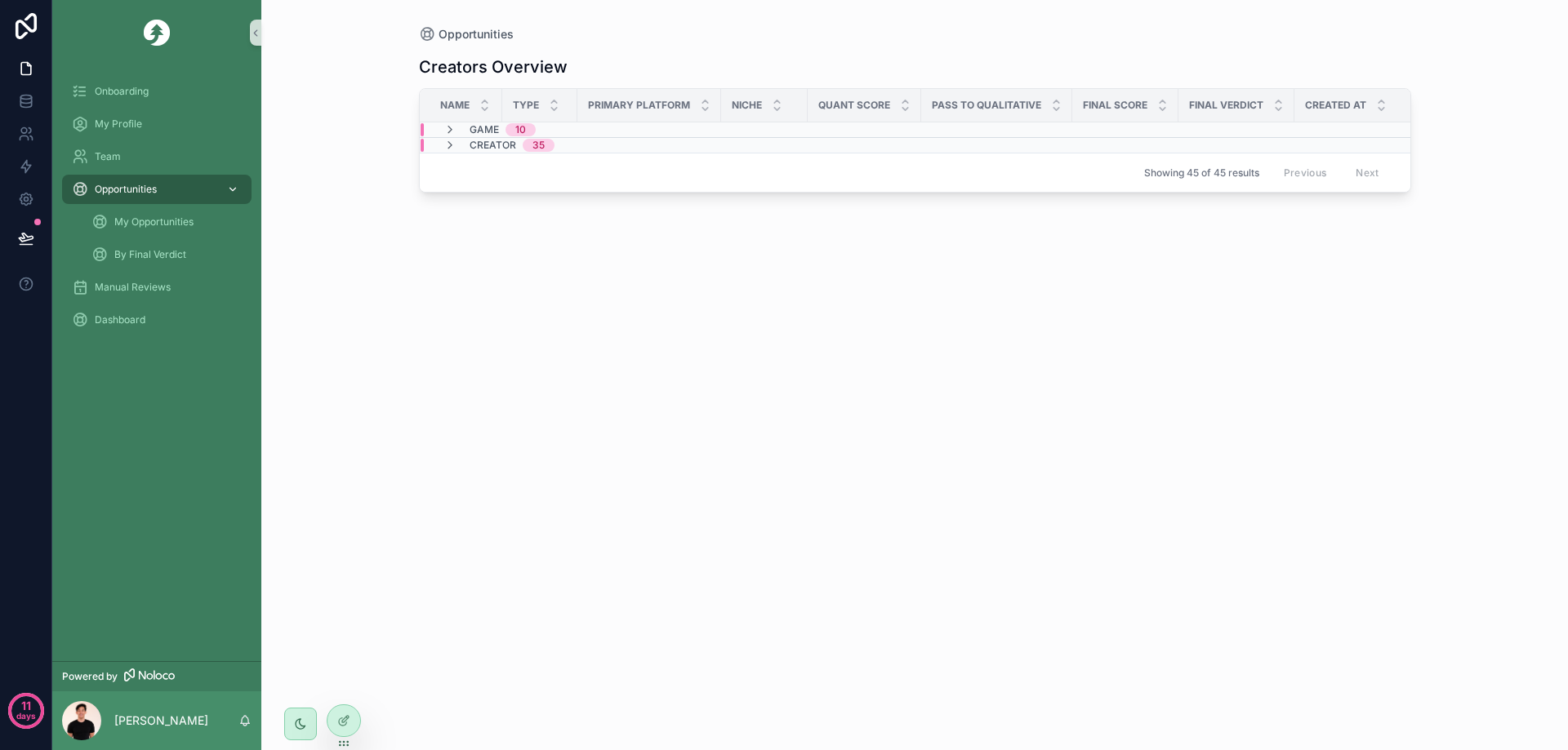
click at [127, 184] on span "Opportunities" at bounding box center [125, 190] width 62 height 13
click at [141, 222] on span "My Opportunities" at bounding box center [154, 222] width 79 height 13
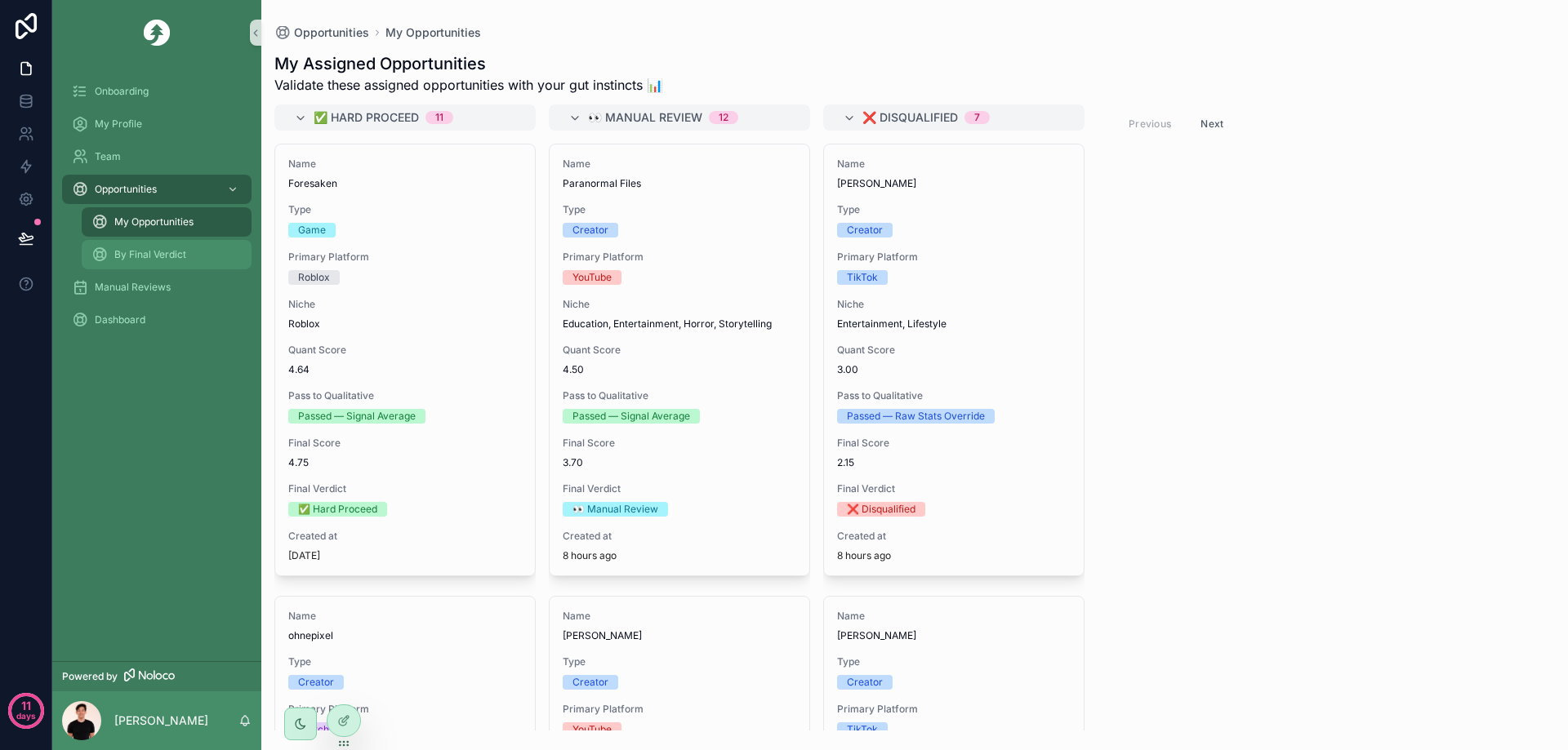
click at [147, 249] on span "By Final Verdict" at bounding box center [150, 255] width 71 height 13
